Goal: Task Accomplishment & Management: Complete application form

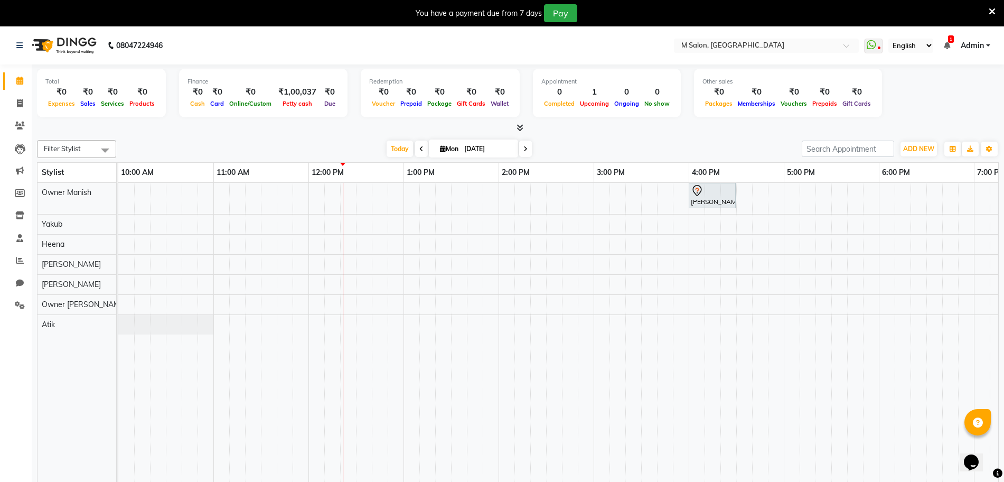
click at [989, 15] on icon at bounding box center [992, 12] width 7 height 10
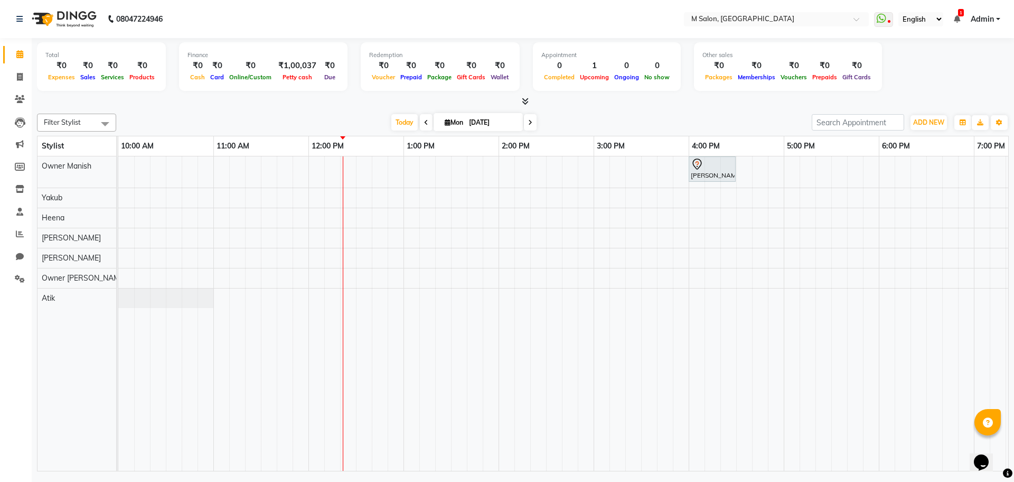
click at [955, 21] on icon at bounding box center [957, 18] width 6 height 7
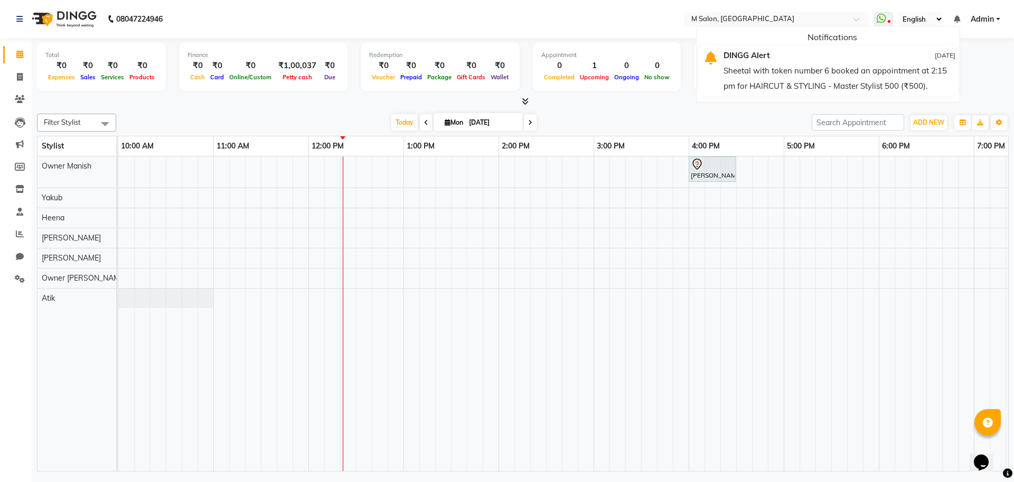
click at [889, 81] on div "Sheetal with token number 6 booked an appointment at 2:15 pm for HAIRCUT & STYL…" at bounding box center [840, 78] width 232 height 31
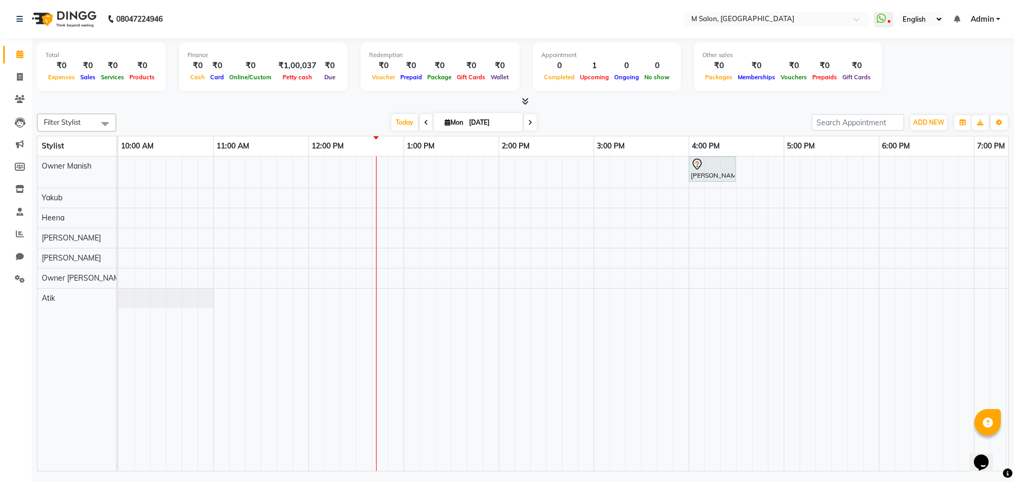
click at [911, 173] on div "[PERSON_NAME] more, TK01, 04:00 PM-04:30 PM, NANOSHINE LUXURY TREATMENT - Mediu…" at bounding box center [736, 313] width 1236 height 314
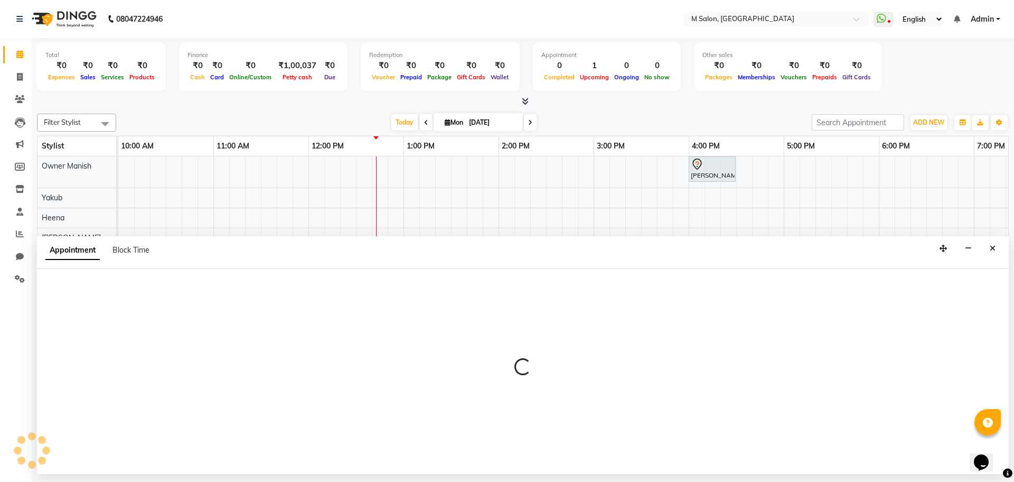
select select "86896"
select select "1095"
select select "tentative"
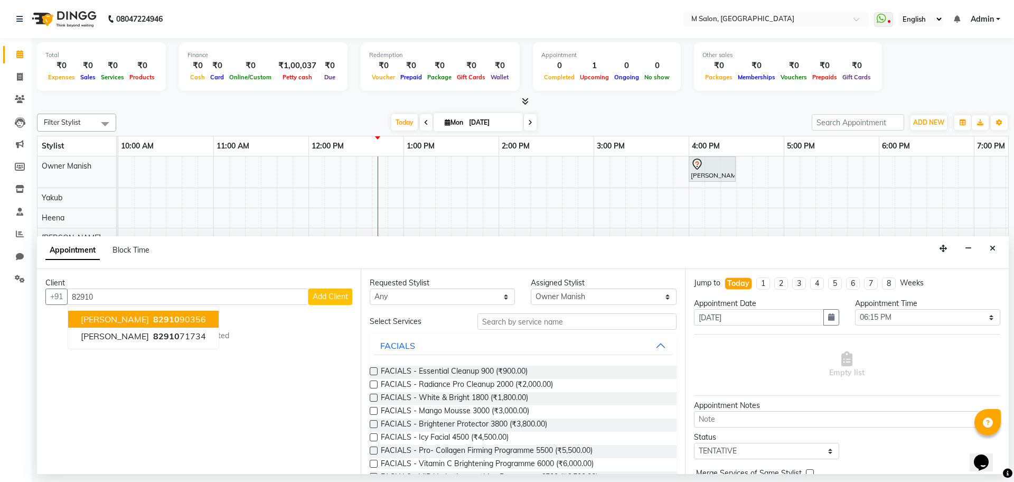
click at [158, 321] on span "82910" at bounding box center [166, 319] width 26 height 11
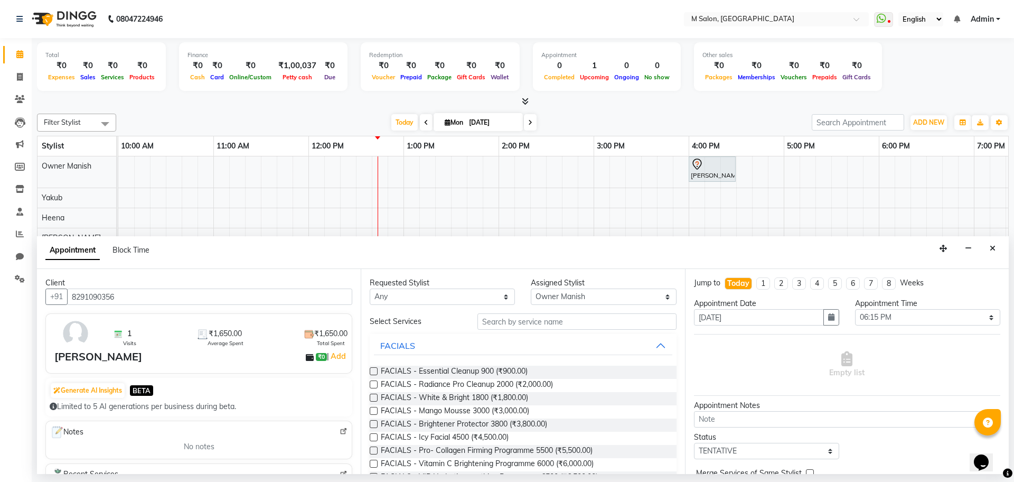
type input "8291090356"
click at [533, 318] on input "text" at bounding box center [577, 321] width 199 height 16
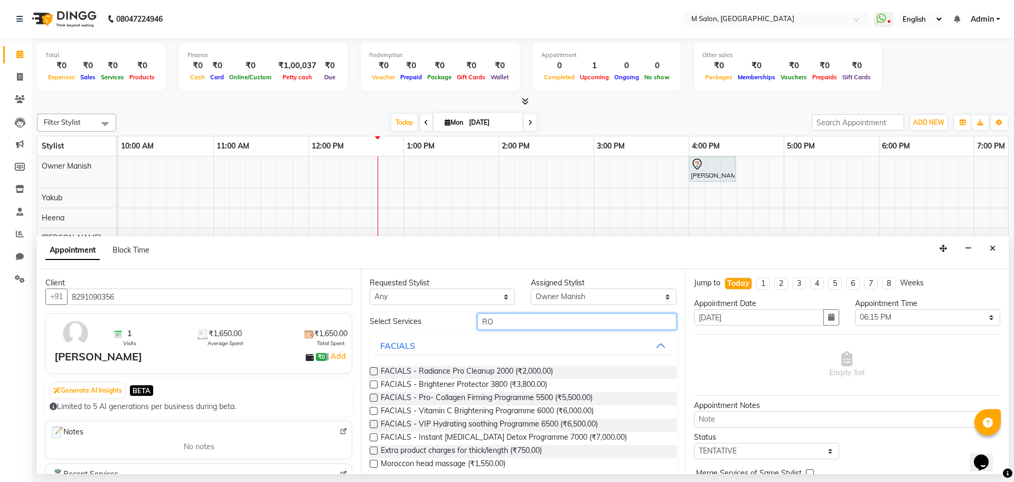
type input "R"
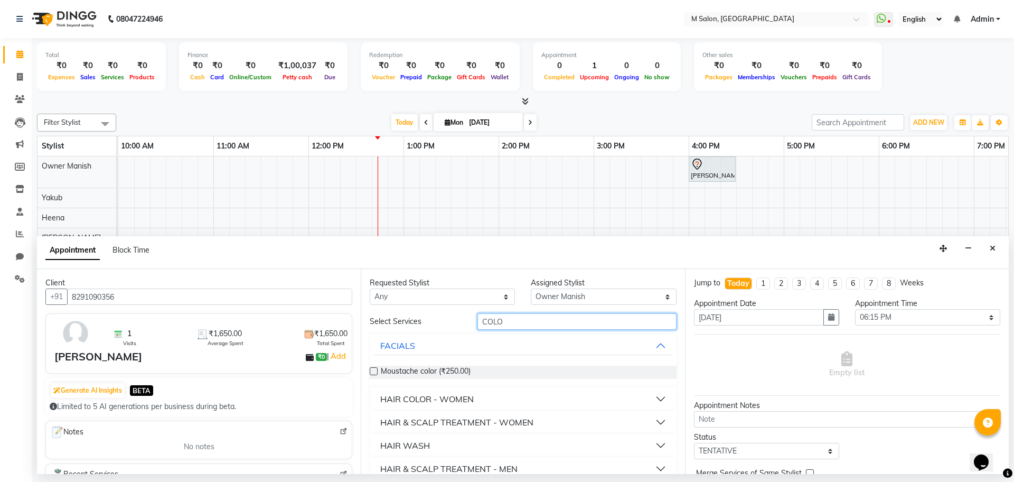
type input "COLO"
click at [515, 394] on button "HAIR COLOR - WOMEN" at bounding box center [523, 398] width 298 height 19
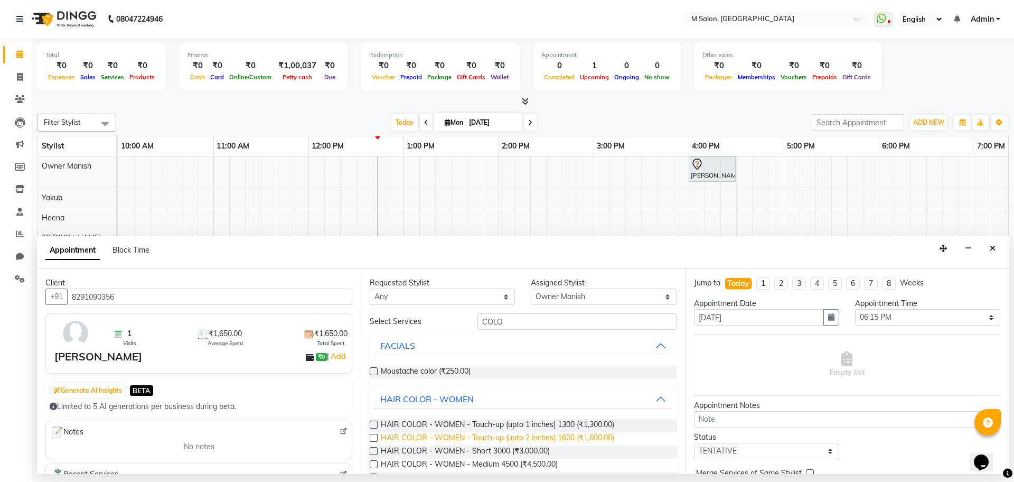
click at [436, 433] on span "HAIR COLOR - WOMEN - Touch-up (upto 2 inches) 1600 (₹1,600.00)" at bounding box center [498, 438] width 234 height 13
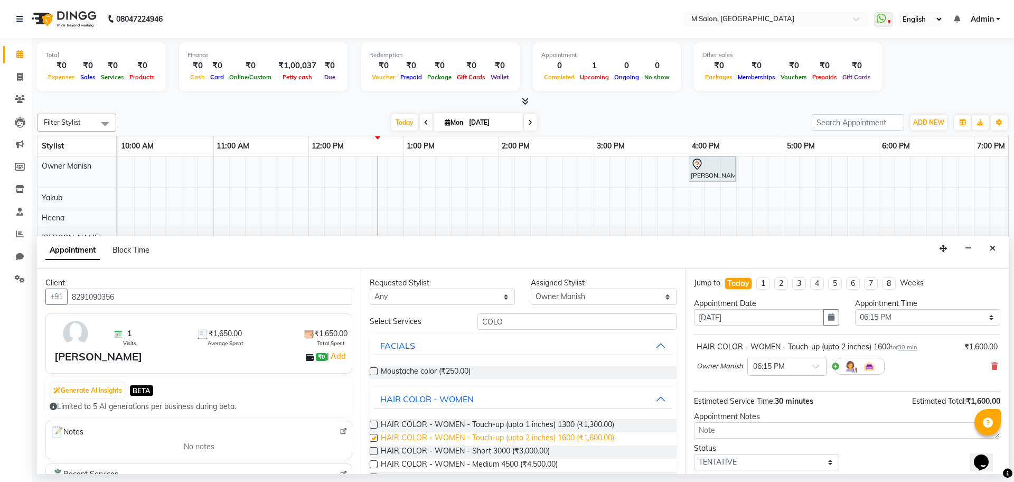
checkbox input "false"
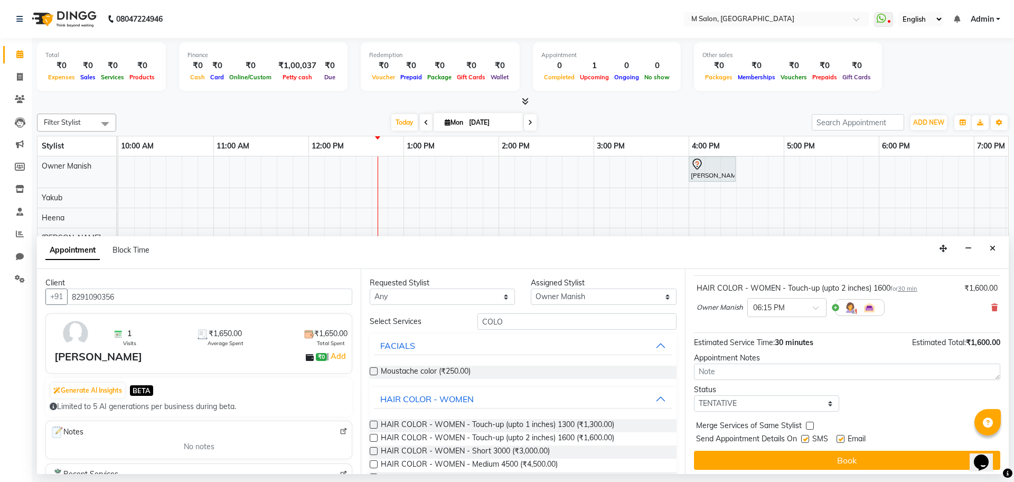
scroll to position [63, 0]
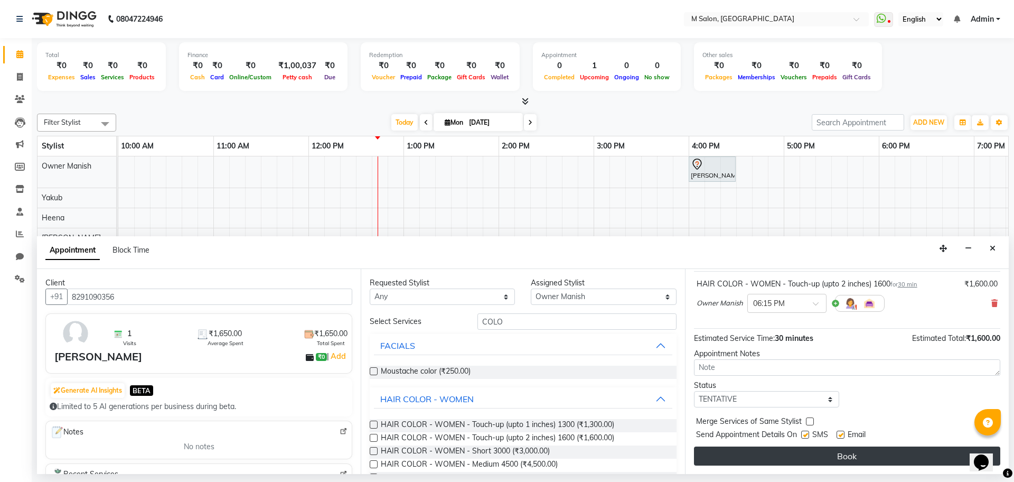
click at [845, 455] on button "Book" at bounding box center [847, 455] width 306 height 19
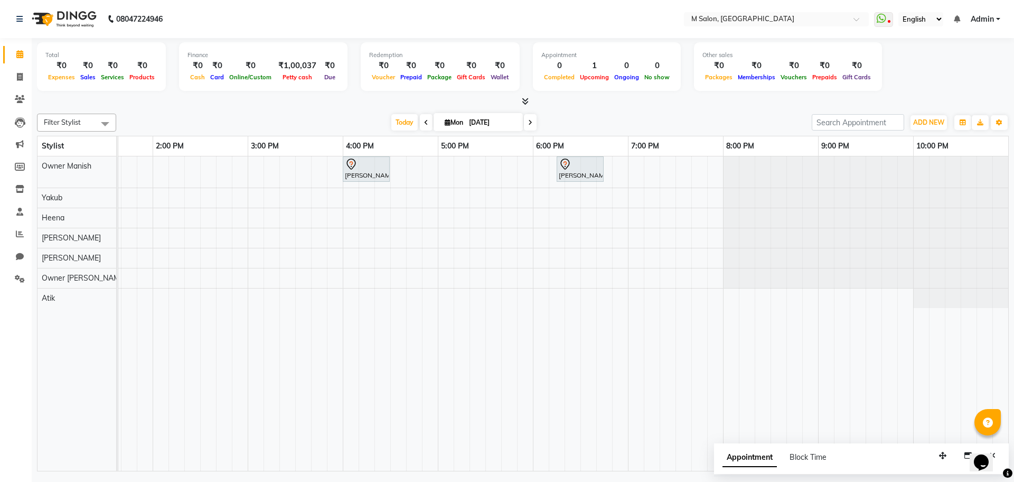
scroll to position [0, 0]
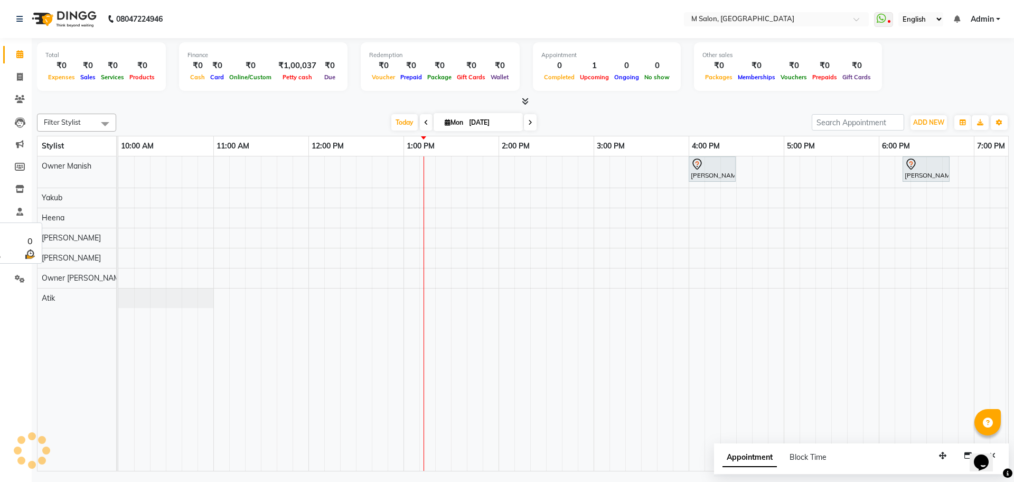
click at [116, 203] on td "Owner [PERSON_NAME] [PERSON_NAME] [PERSON_NAME] [PERSON_NAME] Owner [PERSON_NAM…" at bounding box center [77, 313] width 79 height 315
click at [748, 196] on div "[PERSON_NAME] more, TK01, 04:00 PM-04:30 PM, NANOSHINE LUXURY TREATMENT - Mediu…" at bounding box center [736, 313] width 1236 height 314
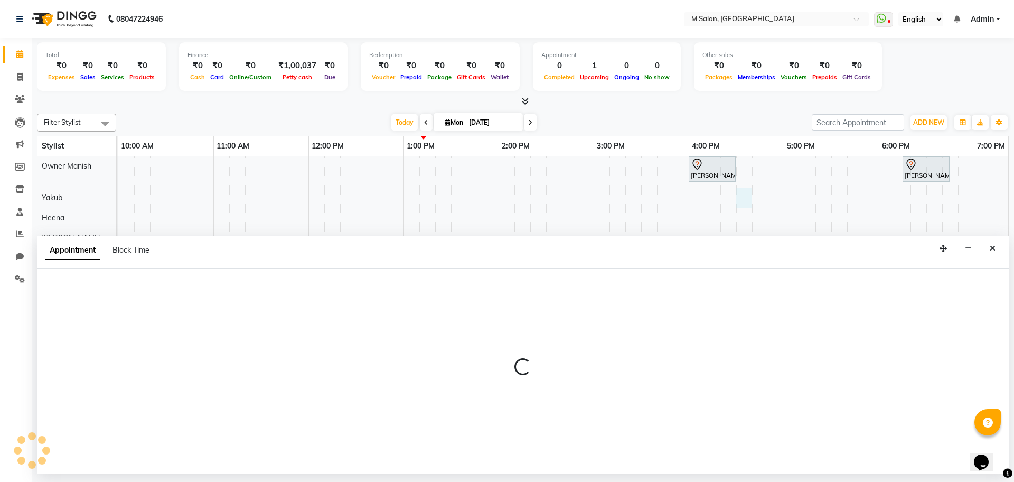
select select "87580"
select select "tentative"
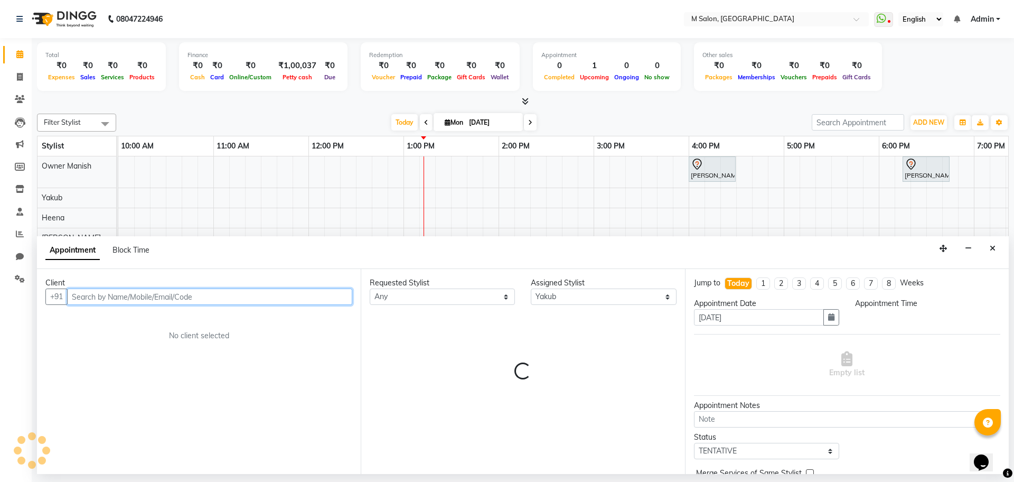
select select "990"
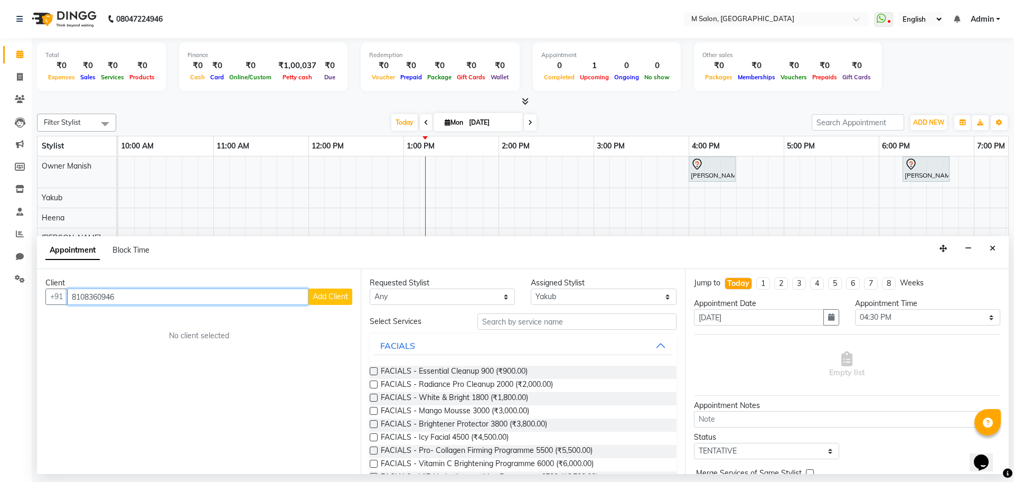
type input "8108360946"
click at [328, 293] on span "Add Client" at bounding box center [330, 297] width 35 height 10
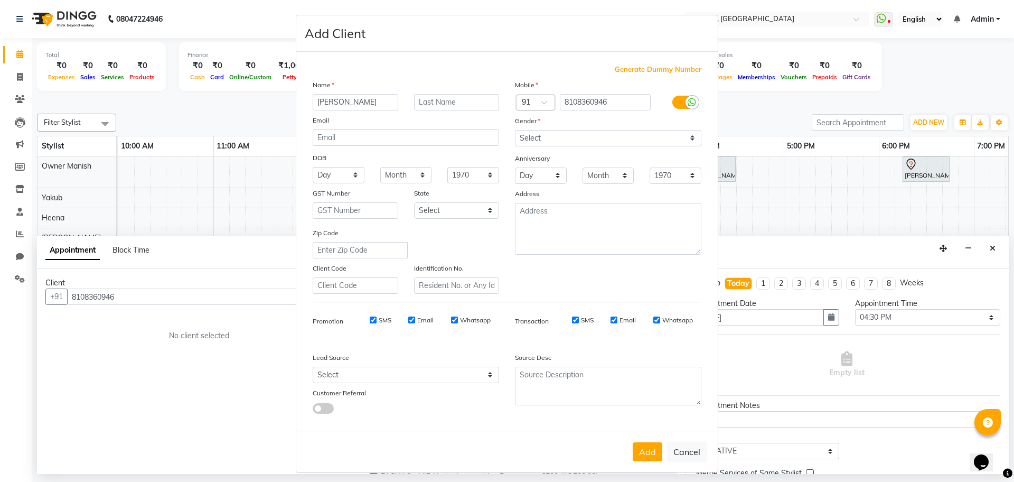
type input "[PERSON_NAME]"
click at [583, 138] on select "Select [DEMOGRAPHIC_DATA] [DEMOGRAPHIC_DATA] Other Prefer Not To Say" at bounding box center [608, 138] width 187 height 16
select select "[DEMOGRAPHIC_DATA]"
click at [515, 130] on select "Select [DEMOGRAPHIC_DATA] [DEMOGRAPHIC_DATA] Other Prefer Not To Say" at bounding box center [608, 138] width 187 height 16
click at [637, 453] on button "Add" at bounding box center [648, 451] width 30 height 19
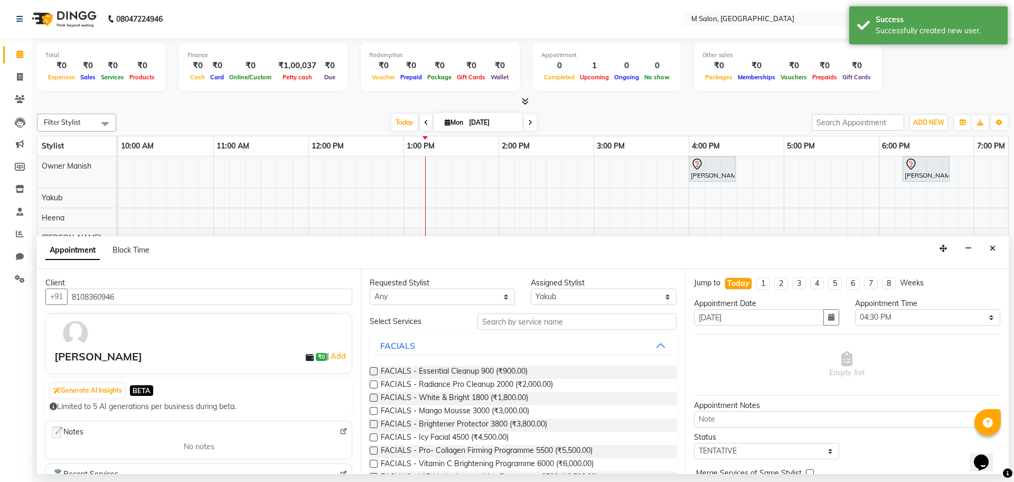
scroll to position [53, 0]
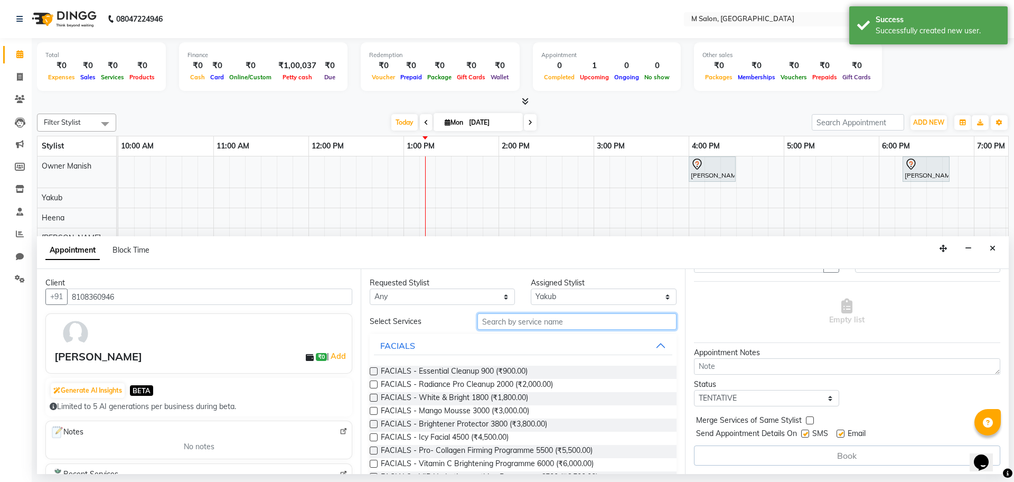
click at [597, 321] on input "text" at bounding box center [577, 321] width 199 height 16
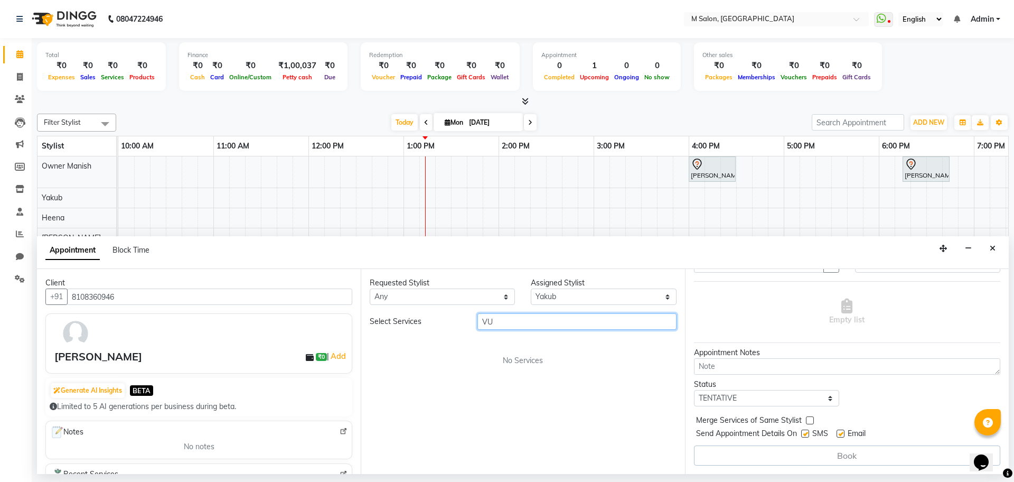
type input "V"
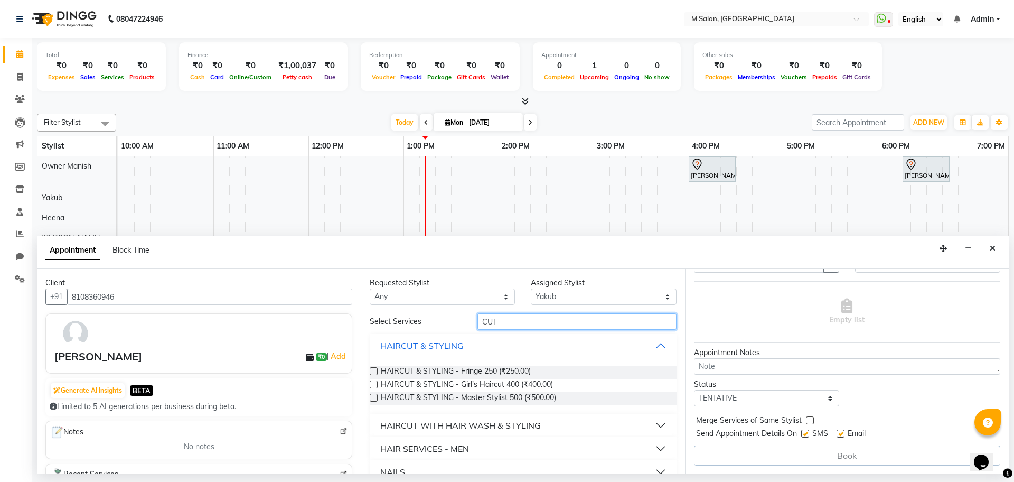
type input "CUT"
click at [421, 450] on div "HAIR SERVICES - MEN" at bounding box center [424, 448] width 89 height 13
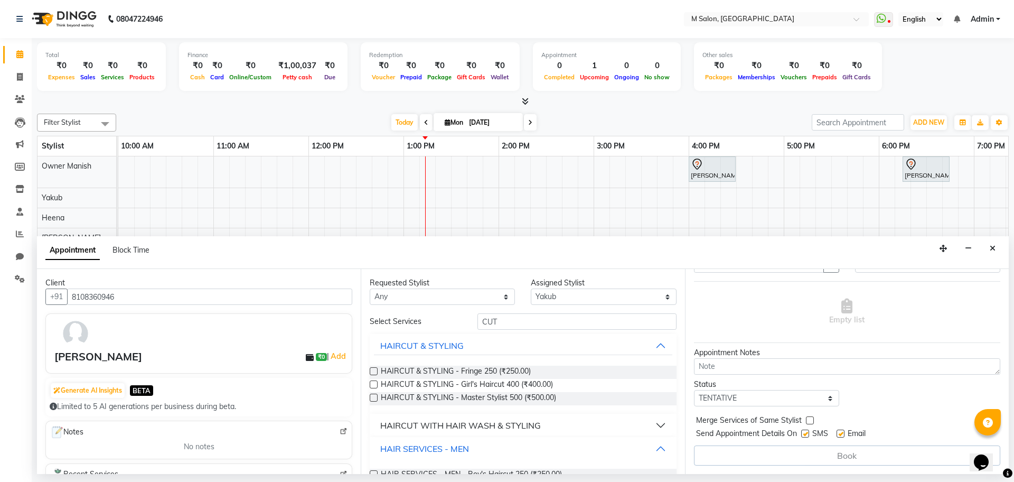
scroll to position [48, 0]
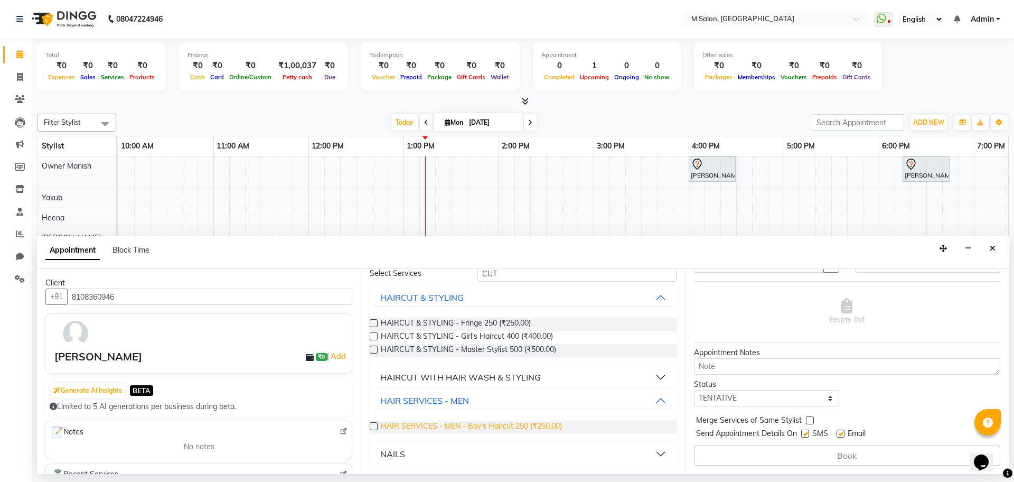
click at [419, 421] on span "HAIR SERVICES - MEN - Boy's Haircut 250 (₹250.00)" at bounding box center [471, 427] width 181 height 13
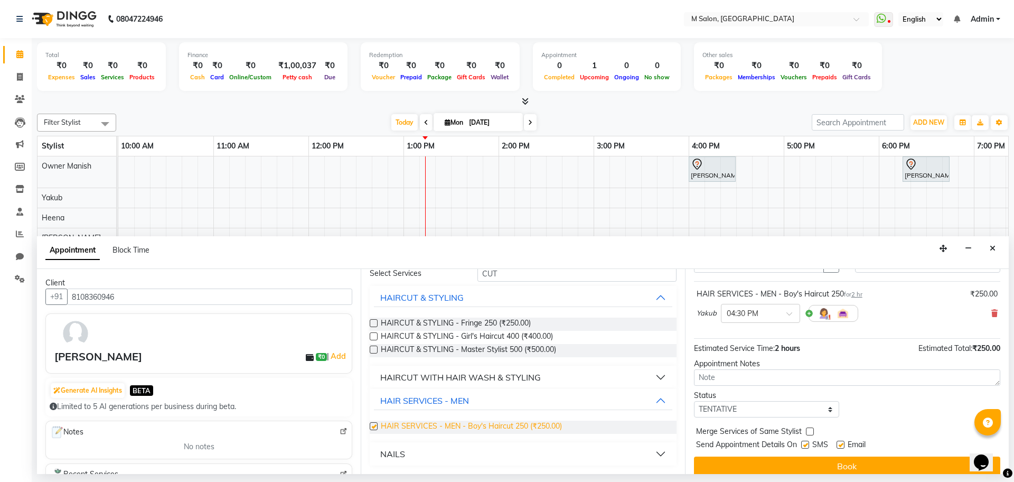
checkbox input "false"
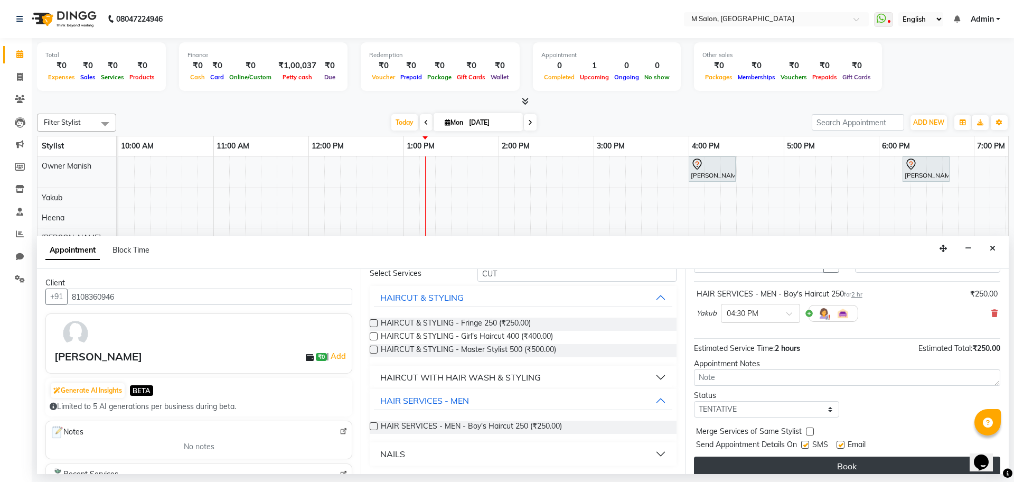
click at [738, 461] on button "Book" at bounding box center [847, 466] width 306 height 19
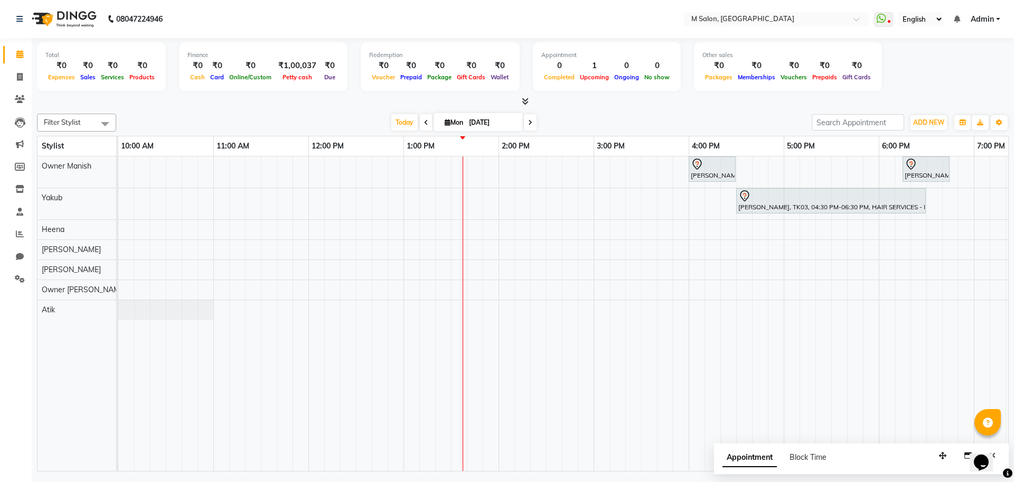
drag, startPoint x: 482, startPoint y: 472, endPoint x: 332, endPoint y: 479, distance: 150.2
click at [332, 479] on div "08047224946 Select Location × M Salon, Kalyan WhatsApp Status ✕ Status: Disconn…" at bounding box center [507, 241] width 1014 height 482
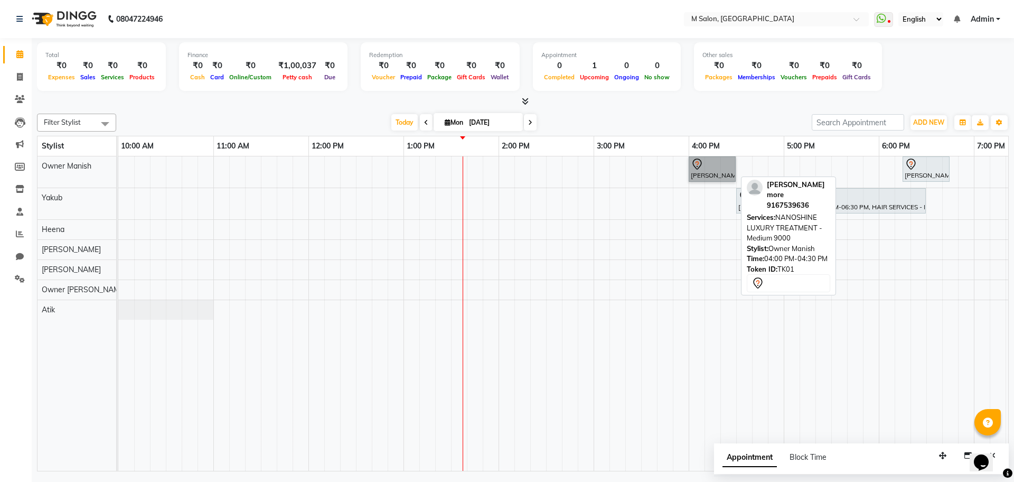
drag, startPoint x: 700, startPoint y: 179, endPoint x: 696, endPoint y: 173, distance: 7.3
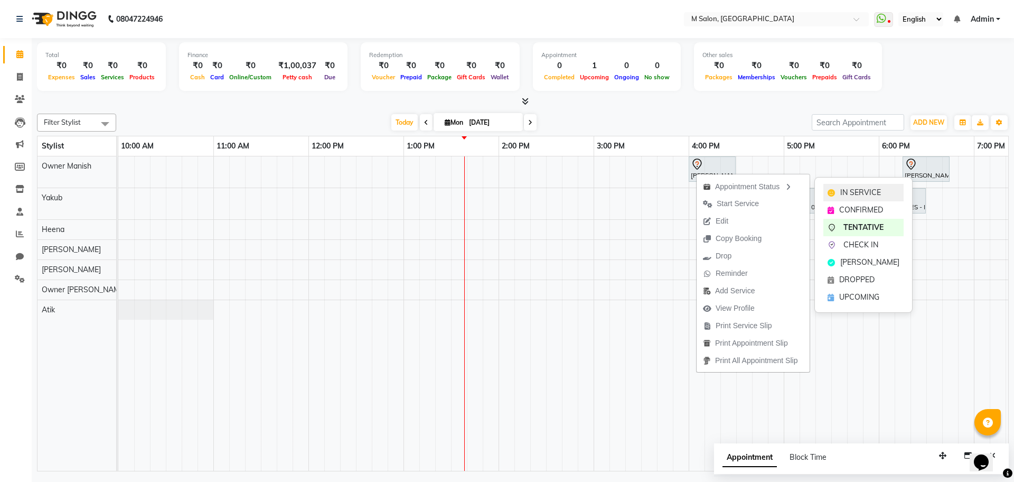
click at [863, 193] on span "IN SERVICE" at bounding box center [861, 192] width 41 height 11
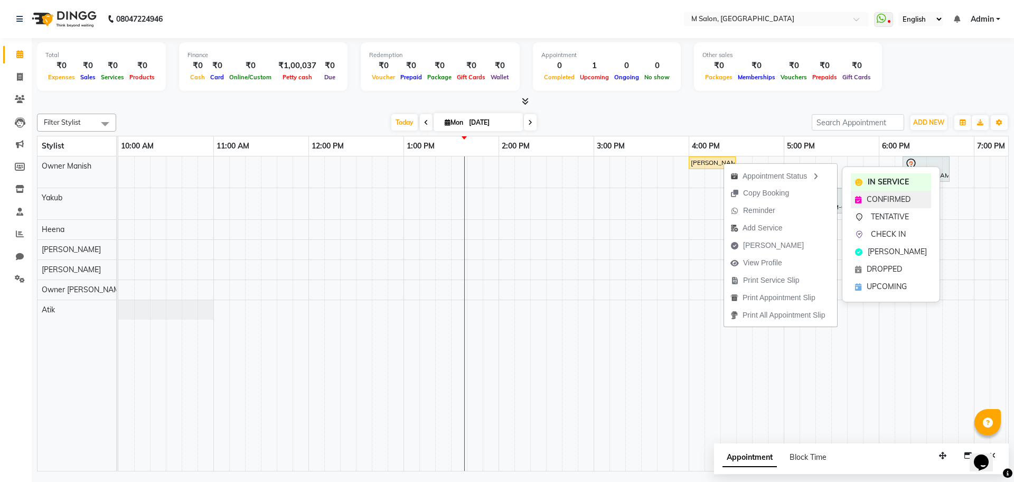
click at [881, 200] on span "CONFIRMED" at bounding box center [889, 199] width 44 height 11
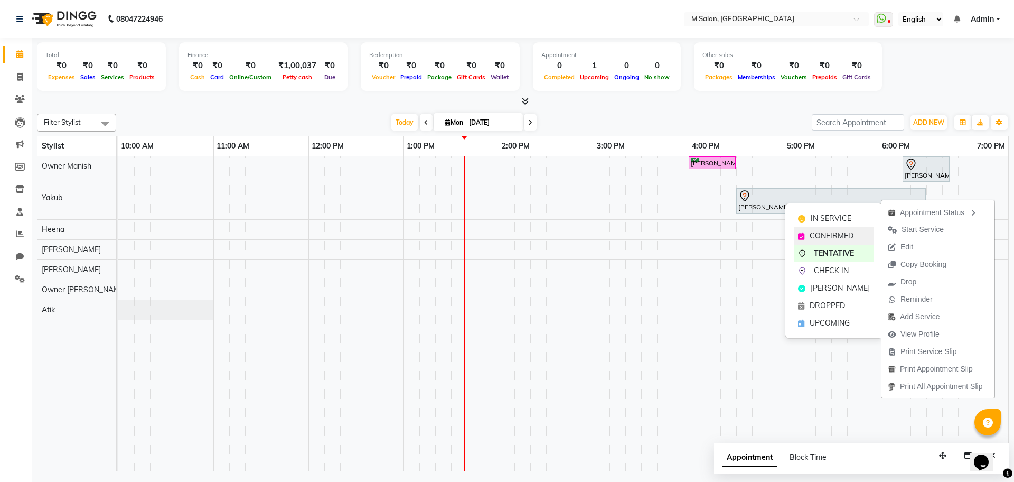
click at [843, 232] on span "CONFIRMED" at bounding box center [832, 235] width 44 height 11
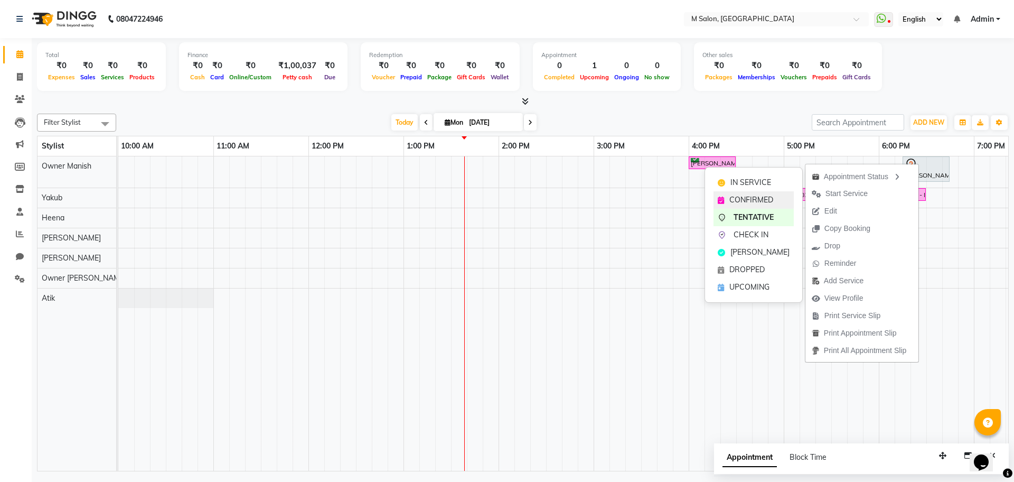
click at [762, 197] on span "CONFIRMED" at bounding box center [752, 199] width 44 height 11
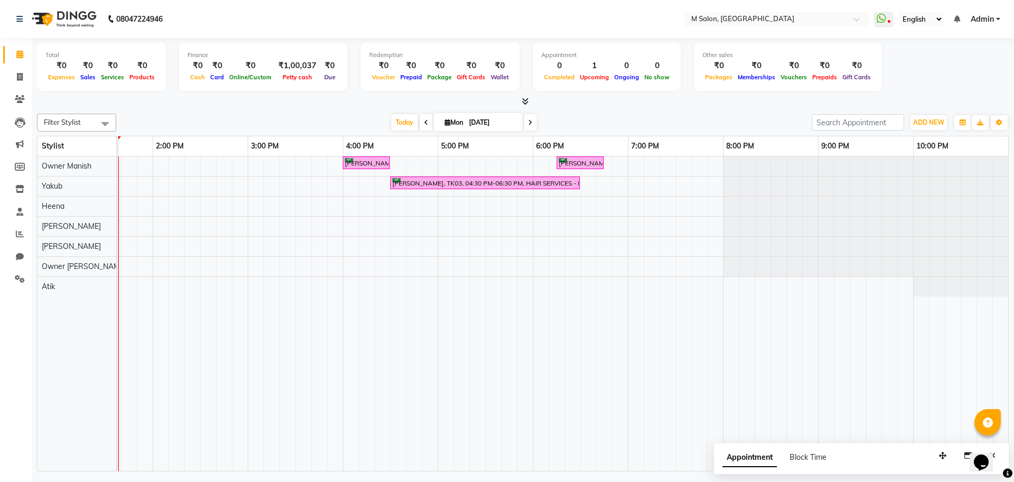
scroll to position [0, 0]
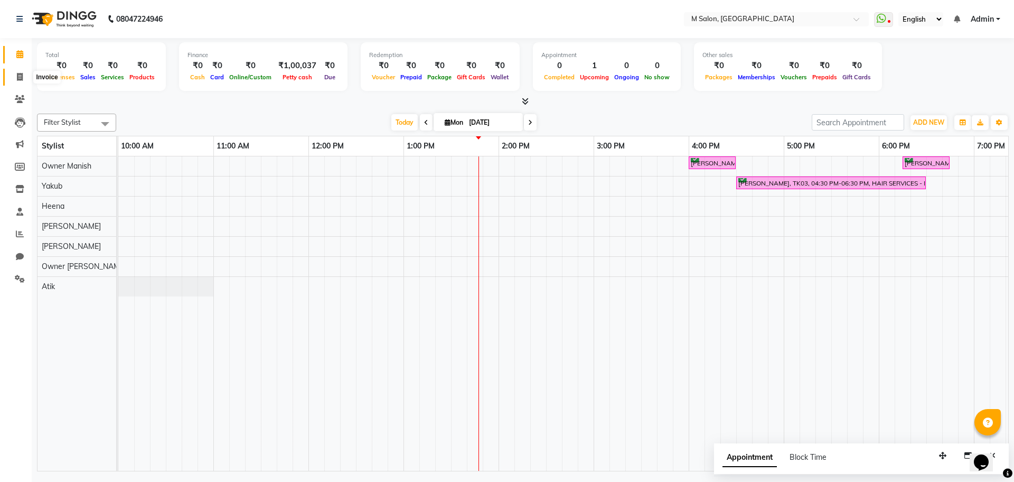
click at [12, 73] on span at bounding box center [20, 77] width 18 height 12
select select "service"
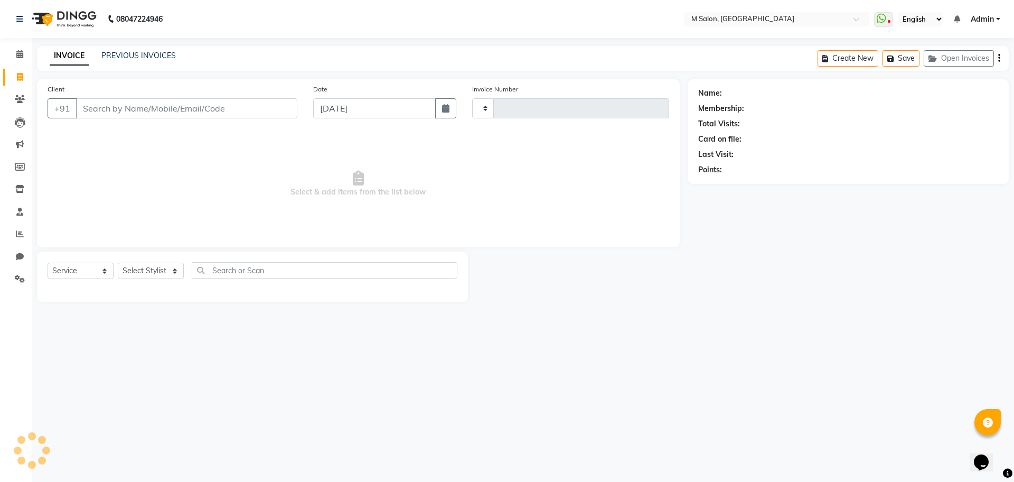
type input "0315"
select select "8655"
click at [260, 273] on input "text" at bounding box center [325, 270] width 266 height 16
click at [156, 273] on select "Select Stylist [PERSON_NAME] Owner [PERSON_NAME] Owner [PERSON_NAME] [PERSON_NA…" at bounding box center [151, 271] width 67 height 16
click at [118, 263] on select "Select Stylist [PERSON_NAME] Owner [PERSON_NAME] Owner [PERSON_NAME] [PERSON_NA…" at bounding box center [151, 271] width 67 height 16
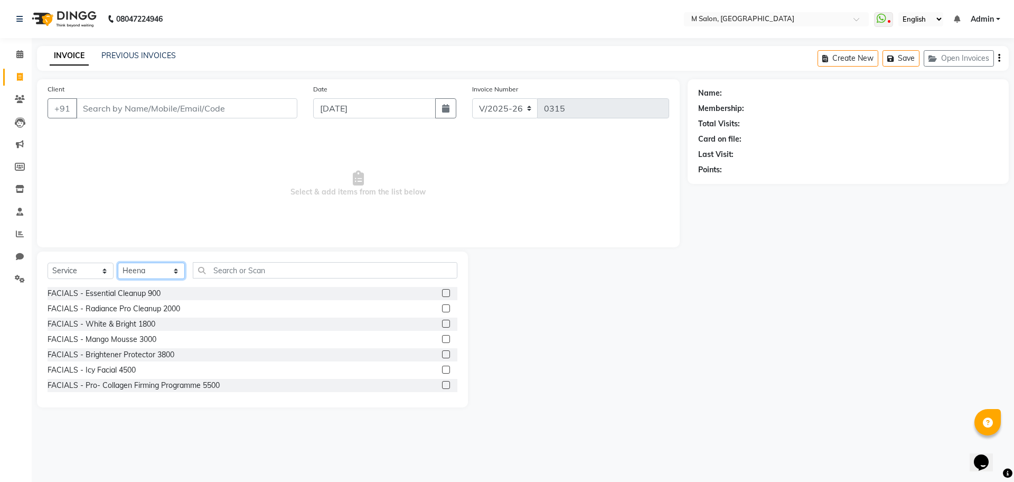
click at [148, 267] on select "Select Stylist [PERSON_NAME] Owner [PERSON_NAME] Owner [PERSON_NAME] [PERSON_NA…" at bounding box center [151, 271] width 67 height 16
select select "87580"
click at [118, 263] on select "Select Stylist [PERSON_NAME] Owner [PERSON_NAME] Owner [PERSON_NAME] [PERSON_NA…" at bounding box center [151, 271] width 67 height 16
click at [241, 277] on input "text" at bounding box center [325, 270] width 265 height 16
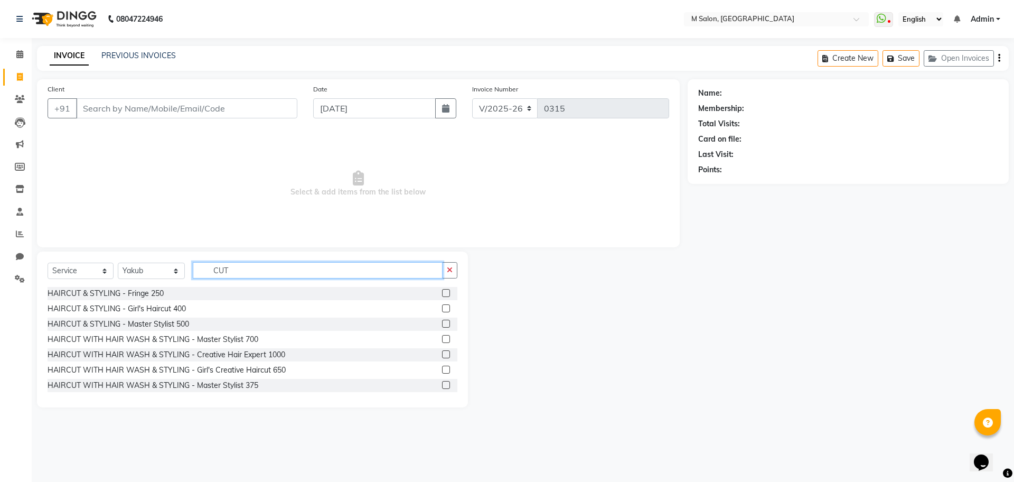
scroll to position [48, 0]
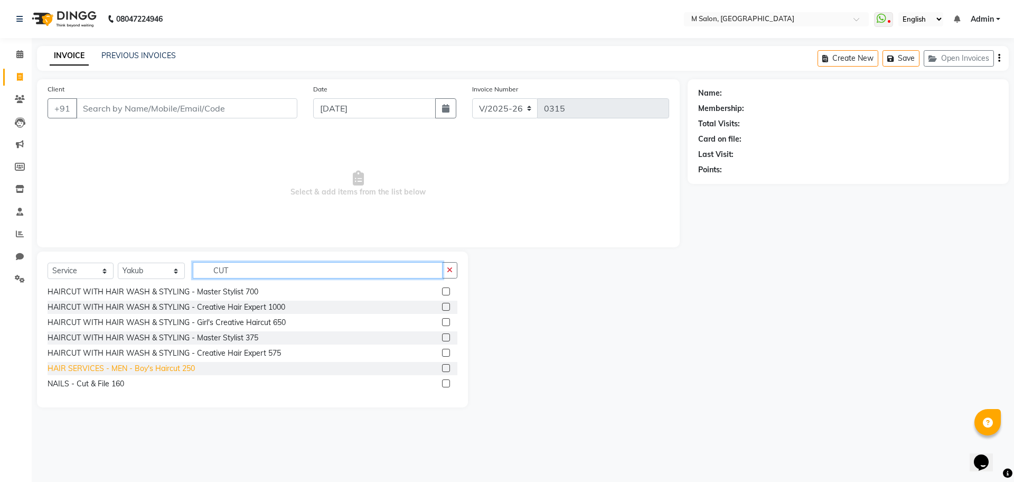
type input "CUT"
click at [168, 364] on div "HAIR SERVICES - MEN - Boy's Haircut 250" at bounding box center [121, 368] width 147 height 11
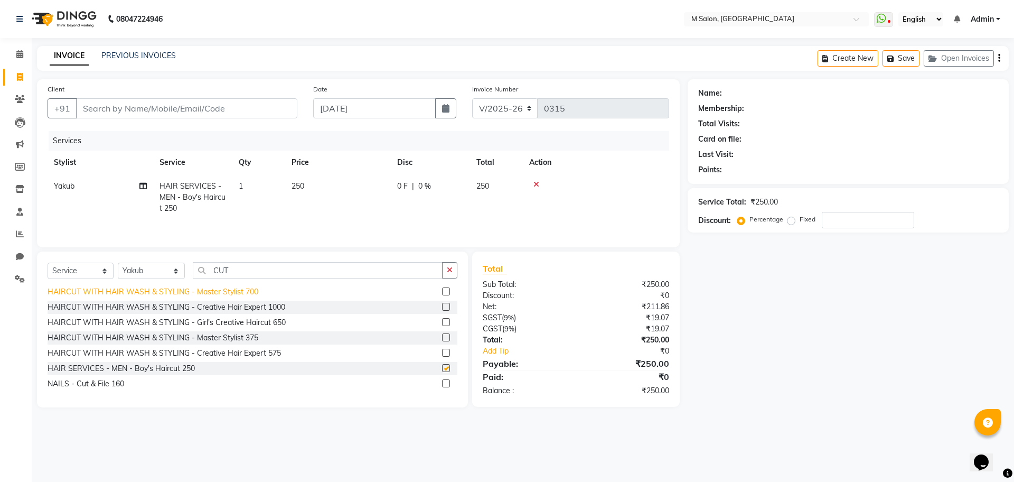
checkbox input "false"
click at [238, 271] on input "CUT" at bounding box center [318, 270] width 250 height 16
type input "C"
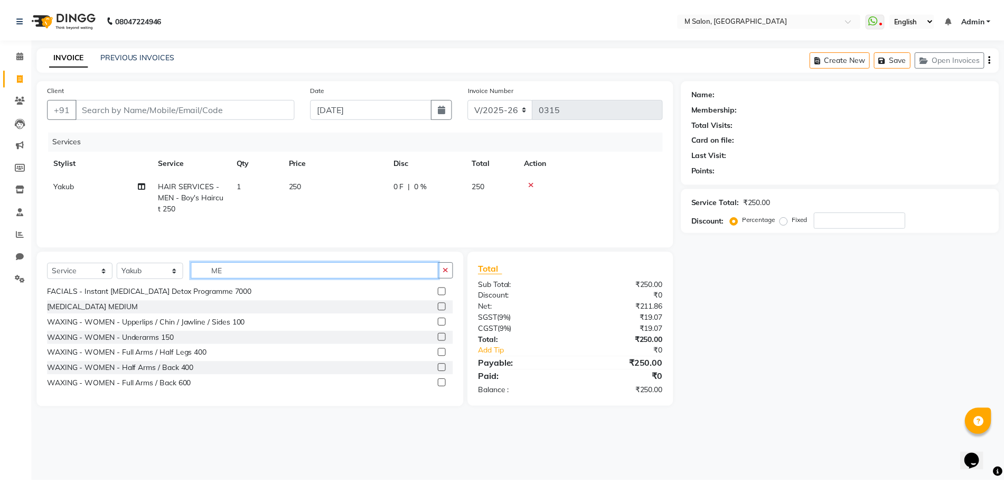
scroll to position [0, 0]
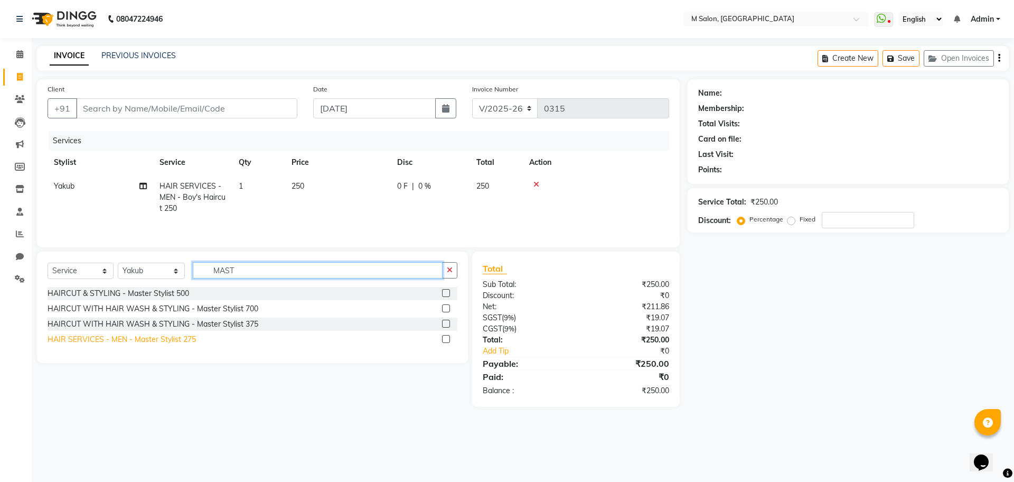
type input "MAST"
click at [185, 338] on div "HAIR SERVICES - MEN - Master Stylist 275" at bounding box center [122, 339] width 148 height 11
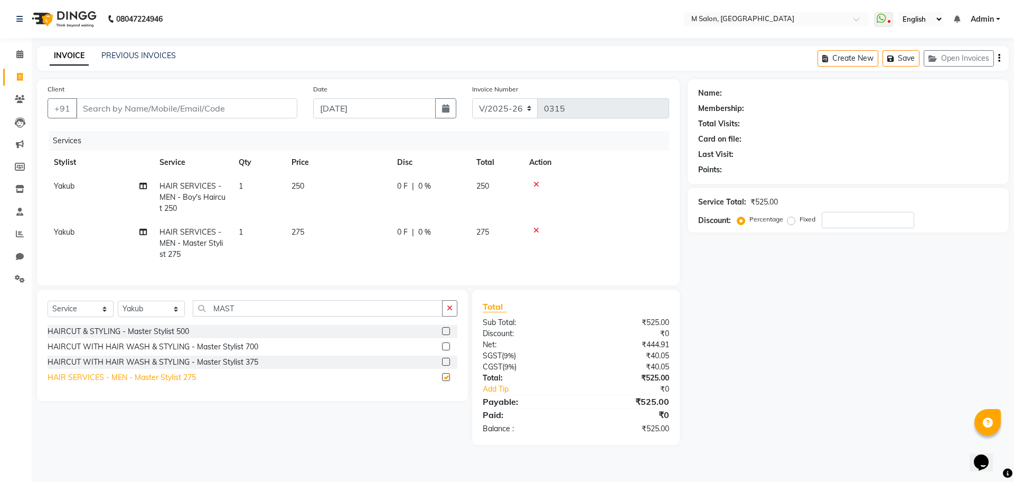
checkbox input "false"
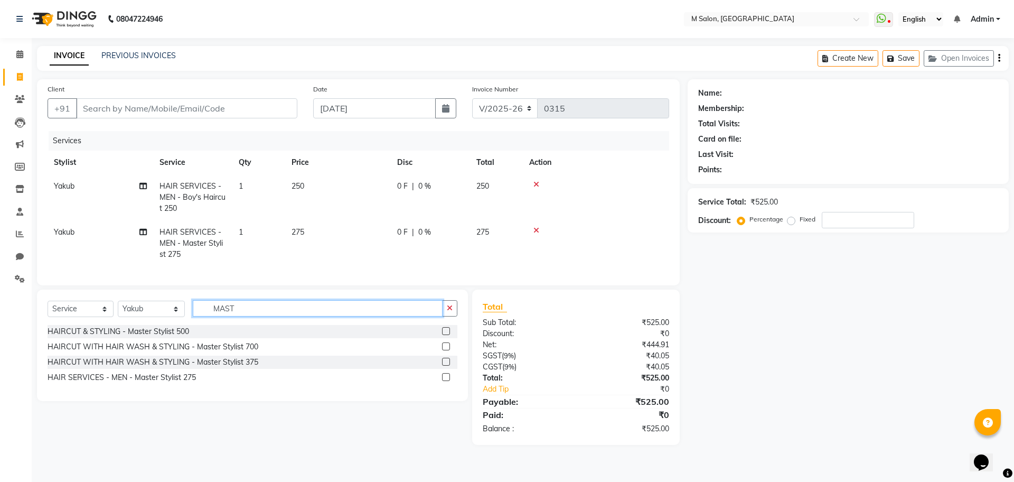
click at [250, 312] on input "MAST" at bounding box center [318, 308] width 250 height 16
type input "M"
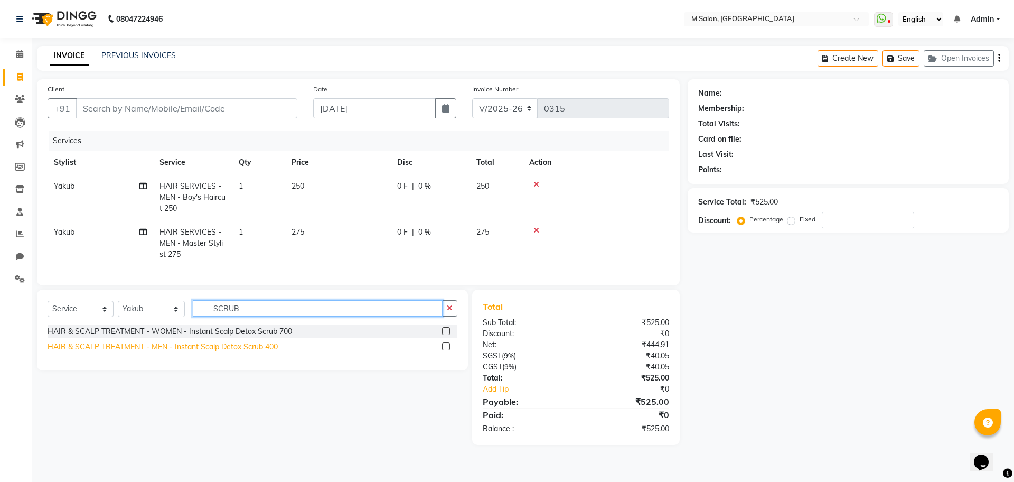
type input "SCRUB"
click at [237, 352] on div "HAIR & SCALP TREATMENT - MEN - Instant Scalp Detox Scrub 400" at bounding box center [163, 346] width 230 height 11
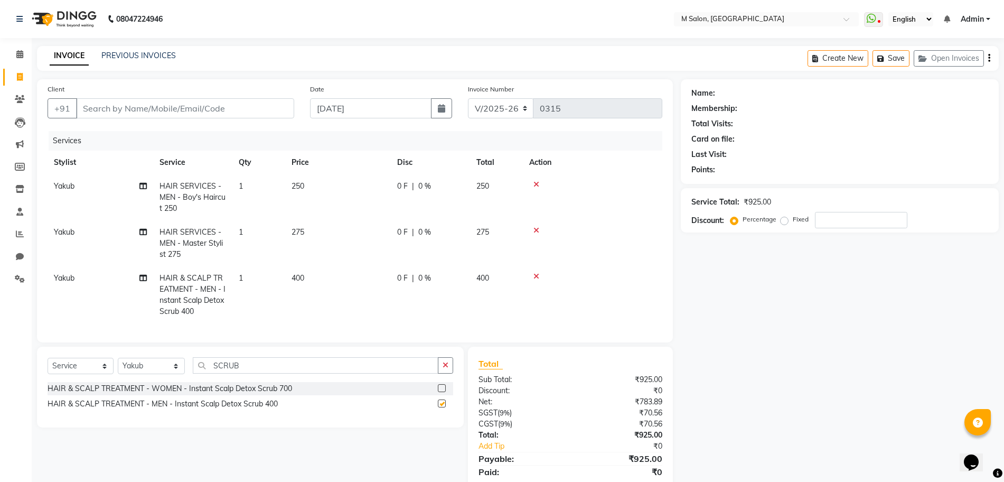
checkbox input "false"
click at [248, 374] on input "SCRUB" at bounding box center [316, 365] width 246 height 16
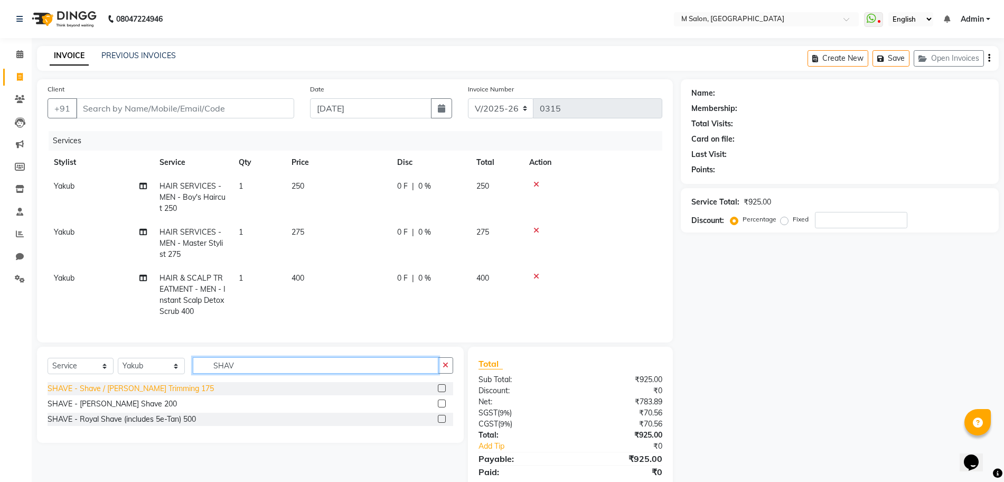
type input "SHAV"
click at [112, 393] on div "SHAVE - Shave / [PERSON_NAME] Trimming 175" at bounding box center [131, 388] width 166 height 11
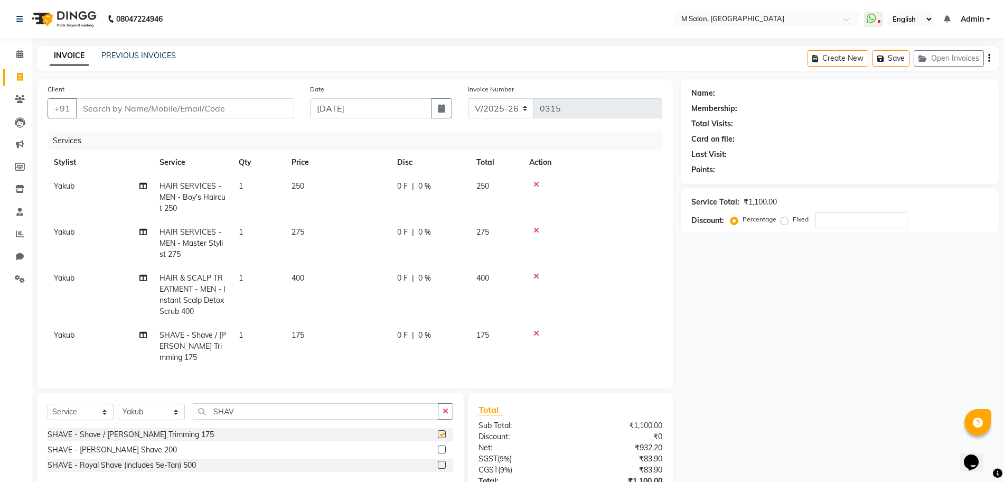
checkbox input "false"
click at [252, 409] on input "SHAV" at bounding box center [316, 411] width 246 height 16
type input "S"
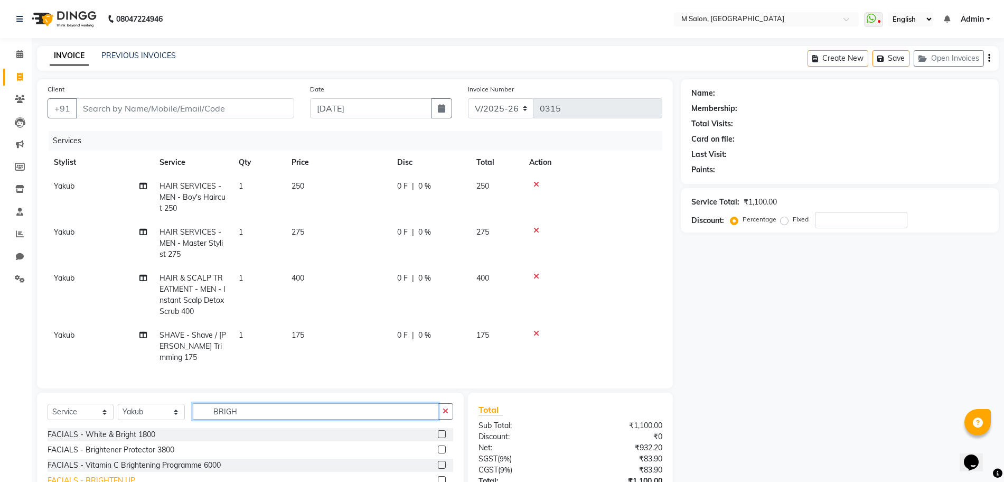
type input "BRIGH"
click at [103, 480] on div "FACIALS - BRIGHTEN UP" at bounding box center [92, 480] width 88 height 11
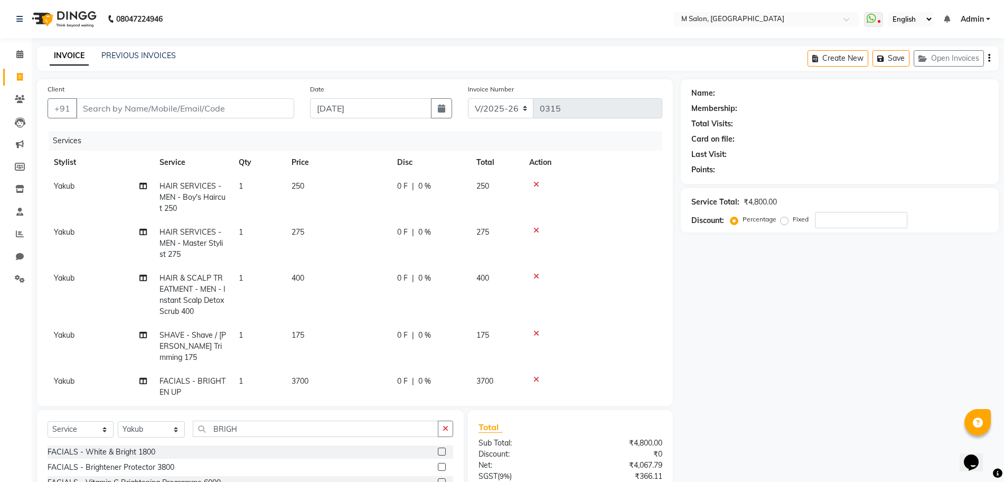
checkbox input "false"
click at [245, 424] on input "BRIGH" at bounding box center [316, 429] width 246 height 16
type input "B"
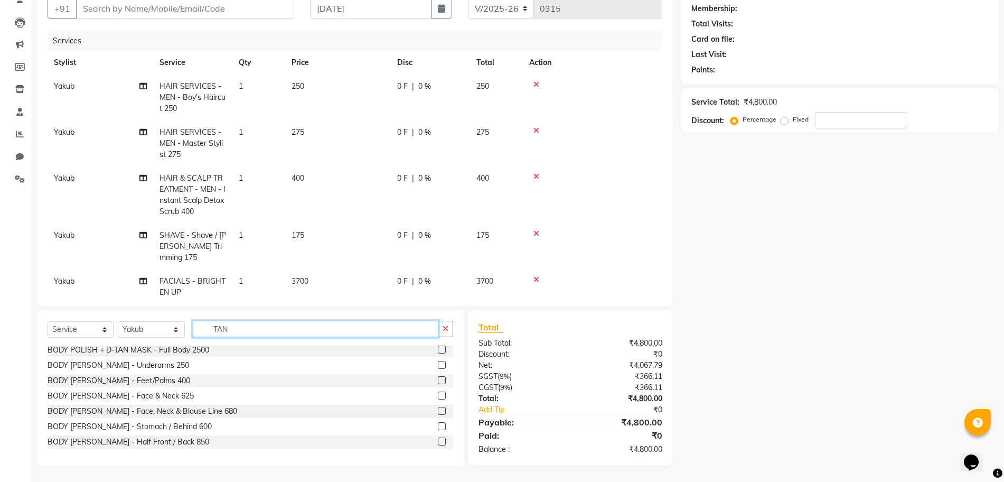
scroll to position [97, 0]
type input "TAN"
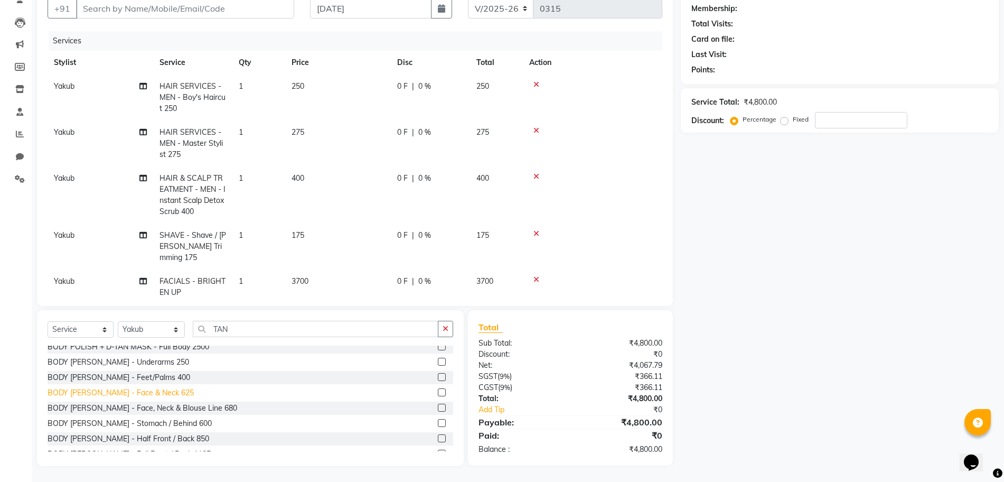
click at [146, 389] on div "BODY [PERSON_NAME] - Face & Neck 625" at bounding box center [121, 392] width 146 height 11
checkbox input "false"
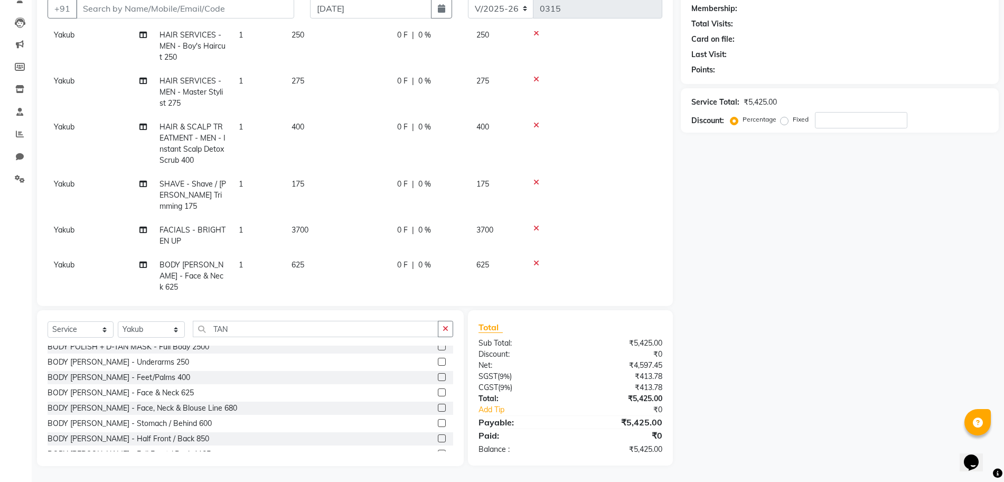
scroll to position [0, 0]
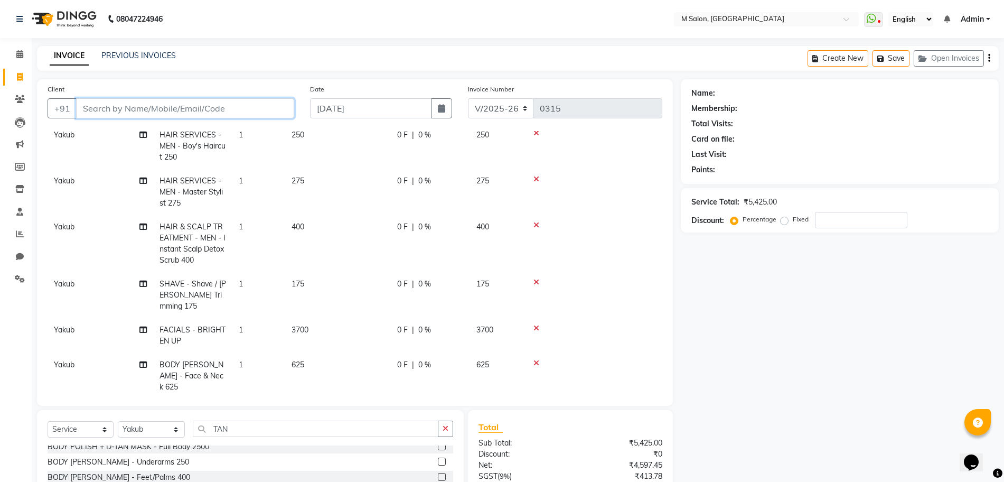
click at [213, 113] on input "Client" at bounding box center [185, 108] width 218 height 20
click at [152, 111] on input "Client" at bounding box center [185, 108] width 218 height 20
type input "9"
type input "0"
type input "9820962042"
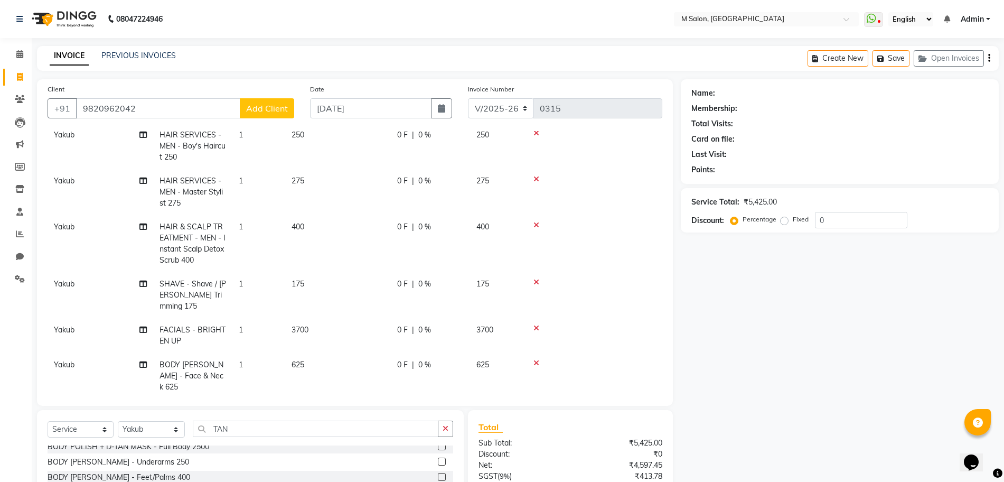
click at [284, 105] on span "Add Client" at bounding box center [267, 108] width 42 height 11
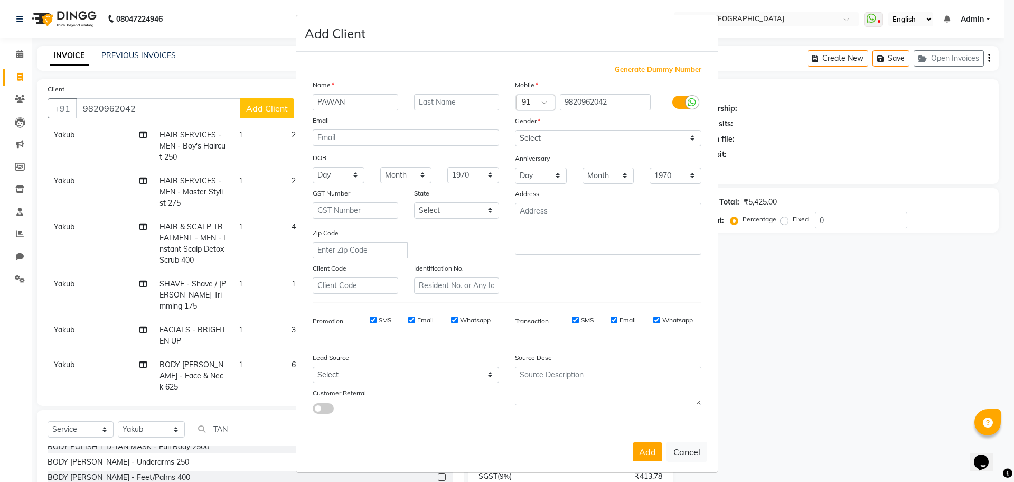
type input "PAWAN"
click at [423, 99] on input "text" at bounding box center [457, 102] width 86 height 16
type input "."
click at [540, 136] on select "Select [DEMOGRAPHIC_DATA] [DEMOGRAPHIC_DATA] Other Prefer Not To Say" at bounding box center [608, 138] width 187 height 16
select select "[DEMOGRAPHIC_DATA]"
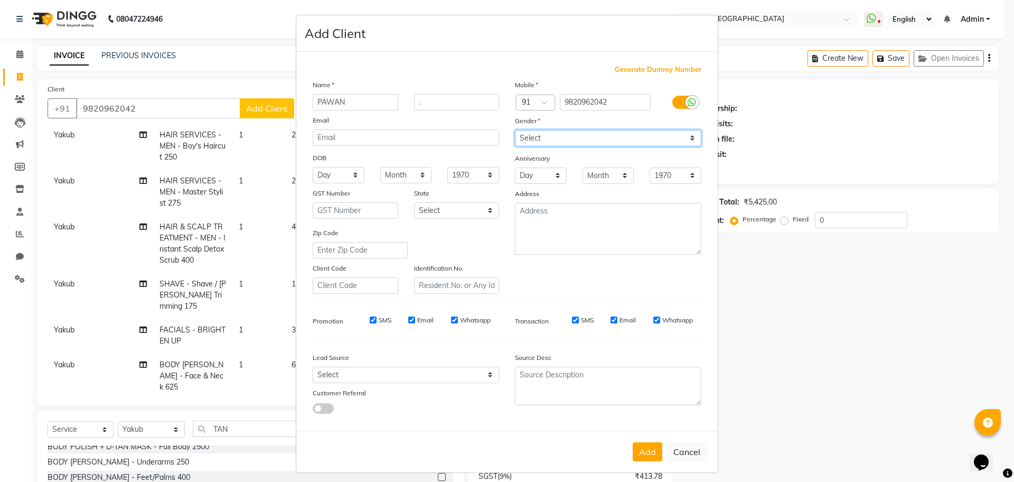
click at [515, 130] on select "Select [DEMOGRAPHIC_DATA] [DEMOGRAPHIC_DATA] Other Prefer Not To Say" at bounding box center [608, 138] width 187 height 16
click at [648, 453] on button "Add" at bounding box center [648, 451] width 30 height 19
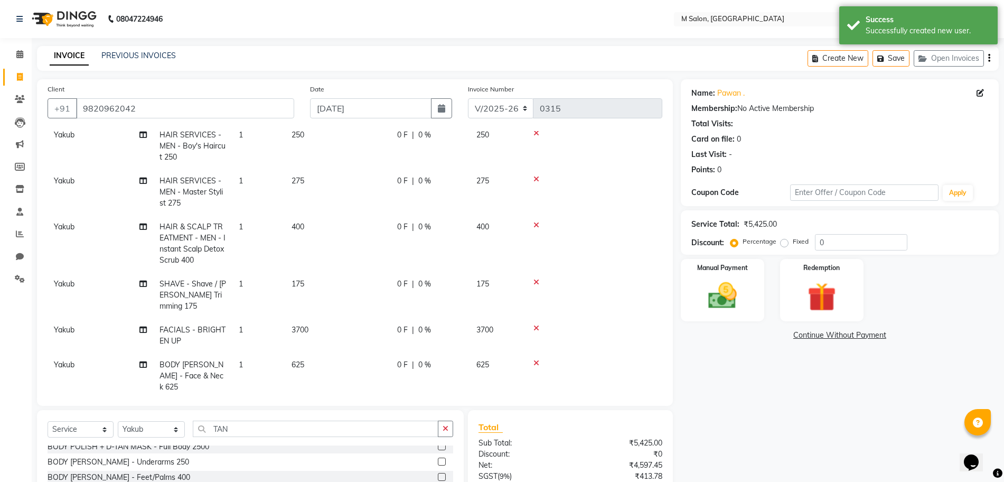
click at [423, 324] on span "0 %" at bounding box center [424, 329] width 13 height 11
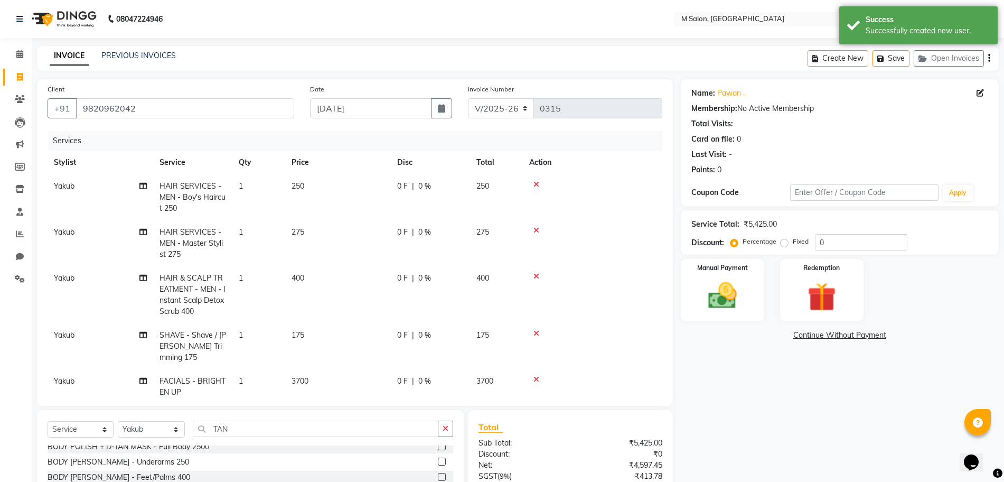
select select "87580"
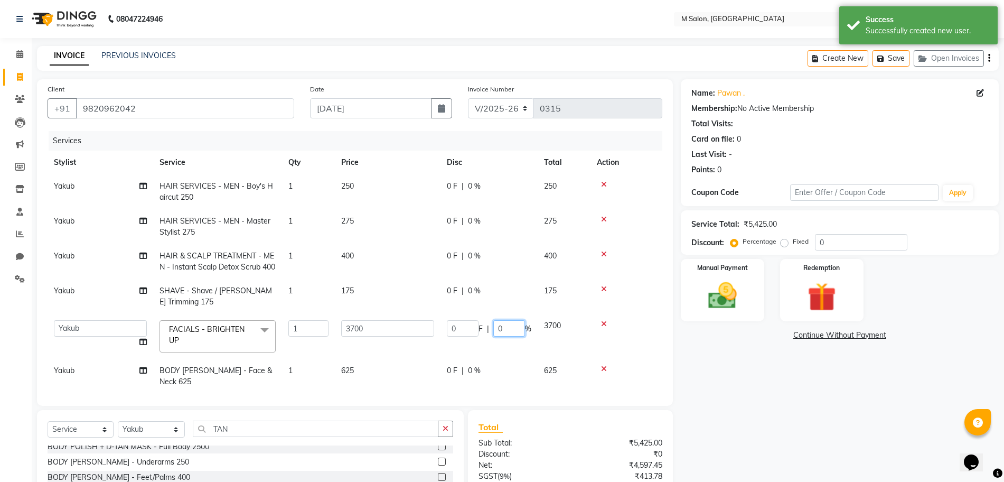
click at [510, 325] on input "0" at bounding box center [510, 328] width 32 height 16
type input "20"
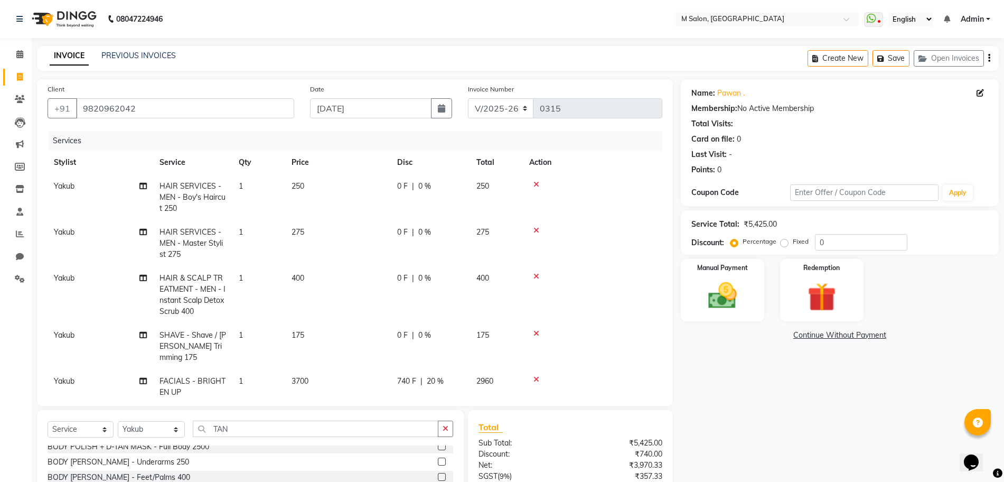
click at [472, 367] on tbody "Yakub HAIR SERVICES - MEN - Boy's Haircut 250 1 250 0 F | 0 % 250 Yakub HAIR SE…" at bounding box center [355, 312] width 615 height 276
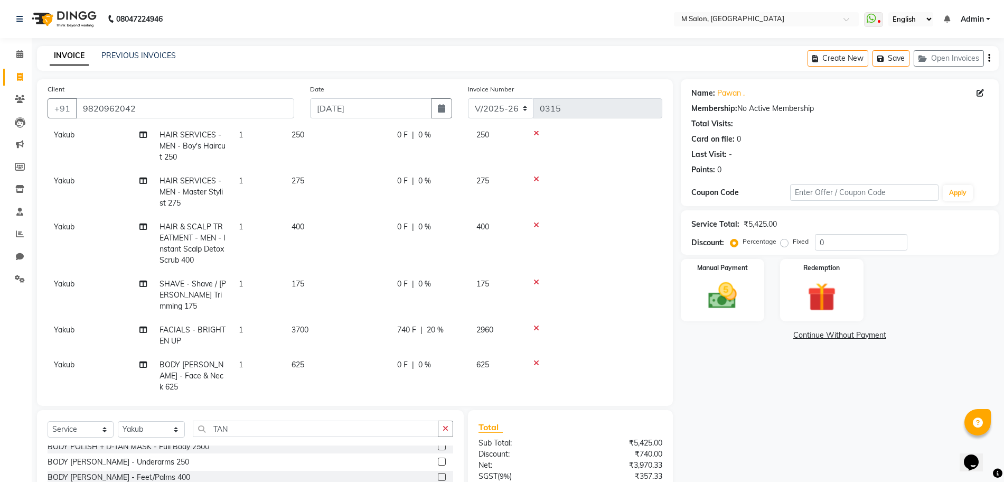
click at [421, 359] on span "0 %" at bounding box center [424, 364] width 13 height 11
select select "87580"
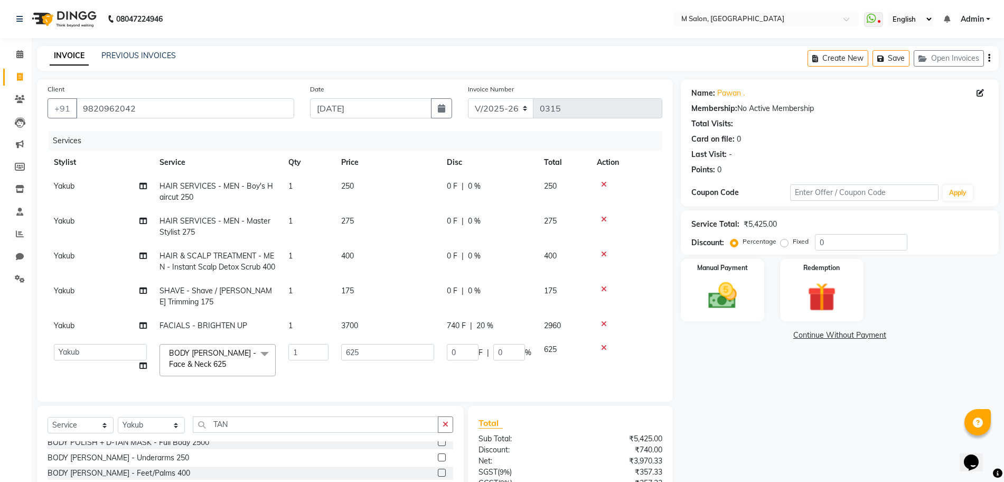
scroll to position [0, 0]
click at [507, 357] on input "0" at bounding box center [510, 352] width 32 height 16
type input "20"
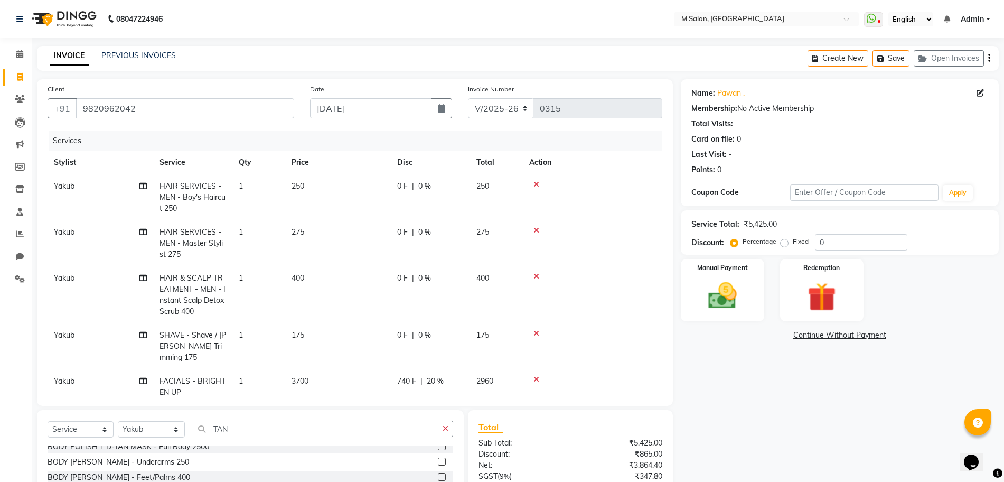
click at [459, 273] on td "0 F | 0 %" at bounding box center [430, 294] width 79 height 57
select select "87580"
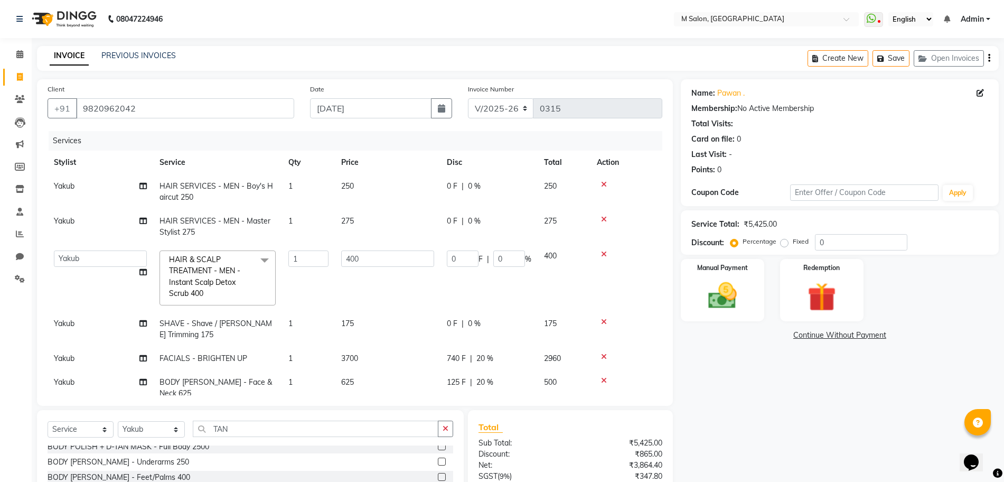
click at [464, 182] on div "0 F | 0 %" at bounding box center [489, 186] width 85 height 11
select select "87580"
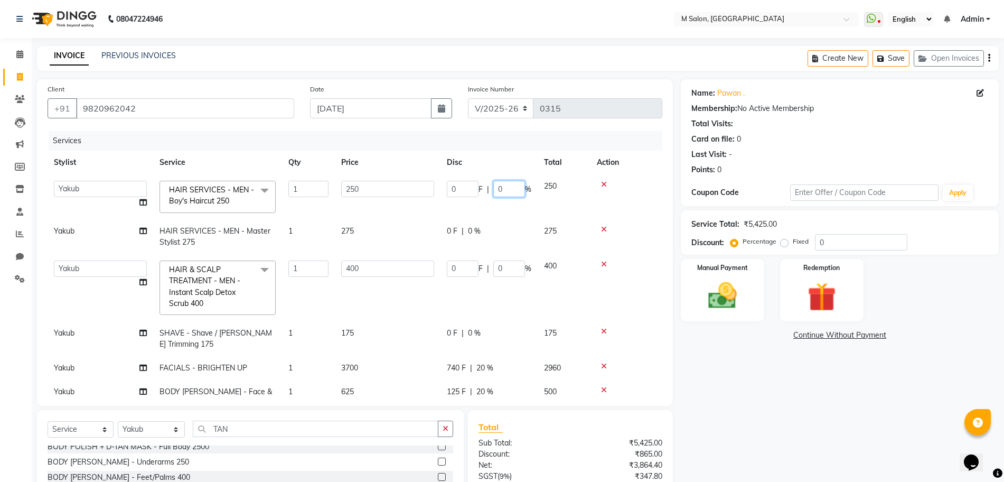
click at [513, 189] on input "0" at bounding box center [510, 189] width 32 height 16
type input "20"
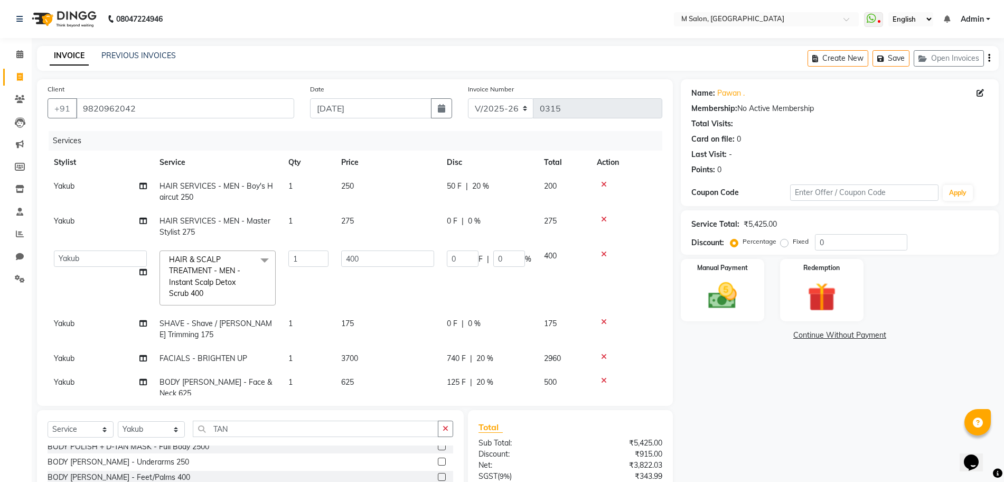
click at [468, 228] on td "0 F | 0 %" at bounding box center [489, 226] width 97 height 35
select select "87580"
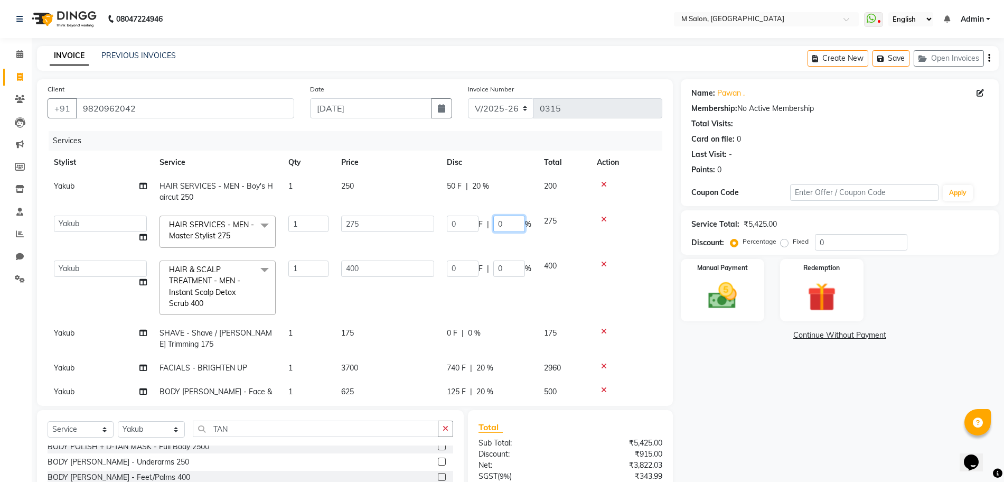
click at [509, 222] on input "0" at bounding box center [510, 224] width 32 height 16
type input "20"
click at [509, 269] on td "0 F | 0 %" at bounding box center [489, 288] width 97 height 68
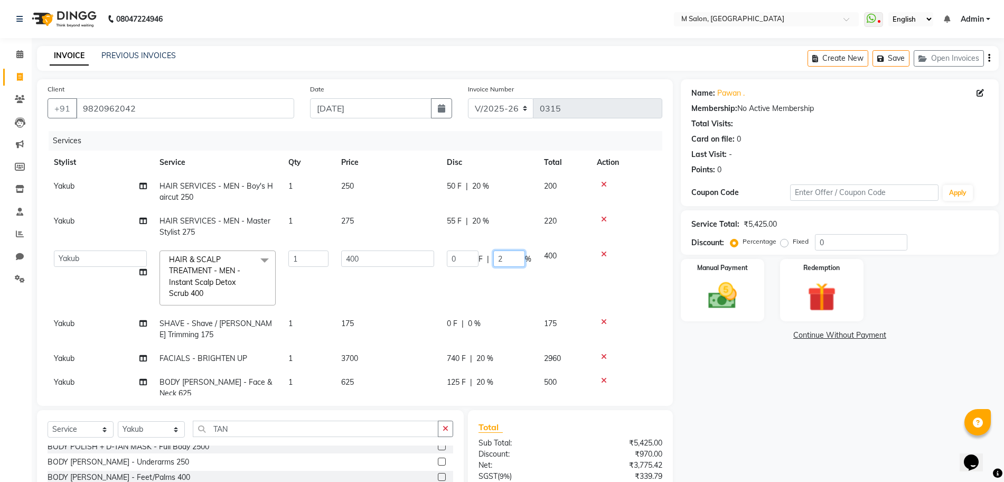
type input "20"
click at [468, 320] on tbody "Yakub HAIR SERVICES - MEN - Boy's Haircut 250 1 250 50 F | 20 % 200 Yakub HAIR …" at bounding box center [355, 289] width 615 height 231
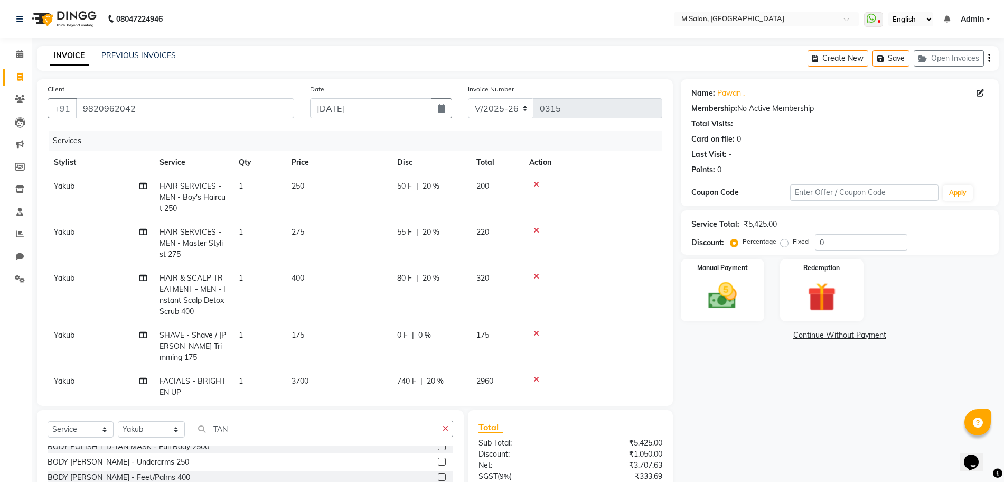
click at [423, 336] on span "0 %" at bounding box center [424, 335] width 13 height 11
select select "87580"
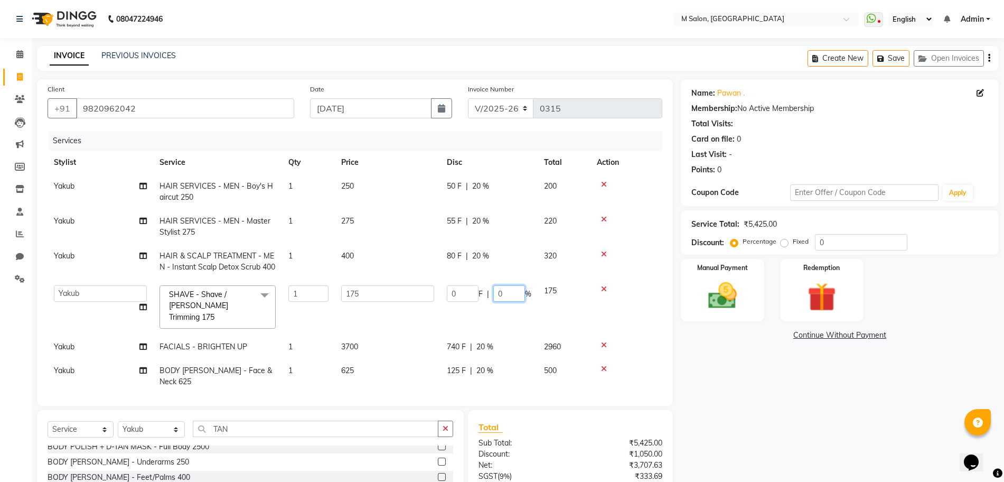
click at [522, 293] on input "0" at bounding box center [510, 293] width 32 height 16
type input "20"
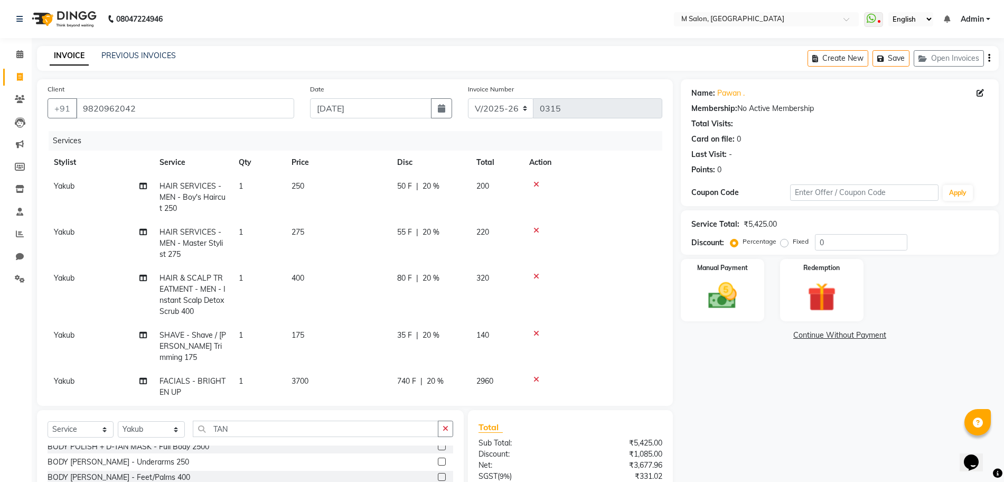
click at [678, 231] on div "Client [PHONE_NUMBER] Date [DATE] Invoice Number V/2025 V/[PHONE_NUMBER] Servic…" at bounding box center [355, 322] width 652 height 487
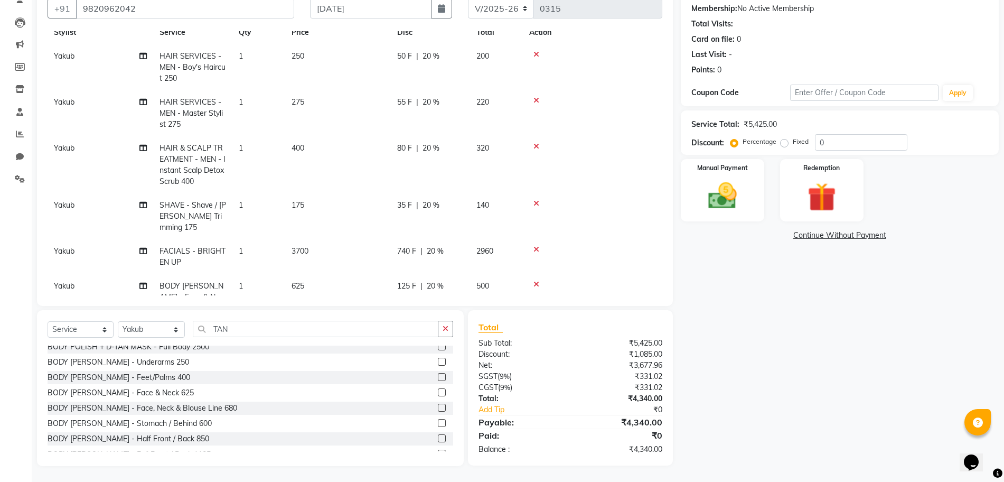
scroll to position [51, 0]
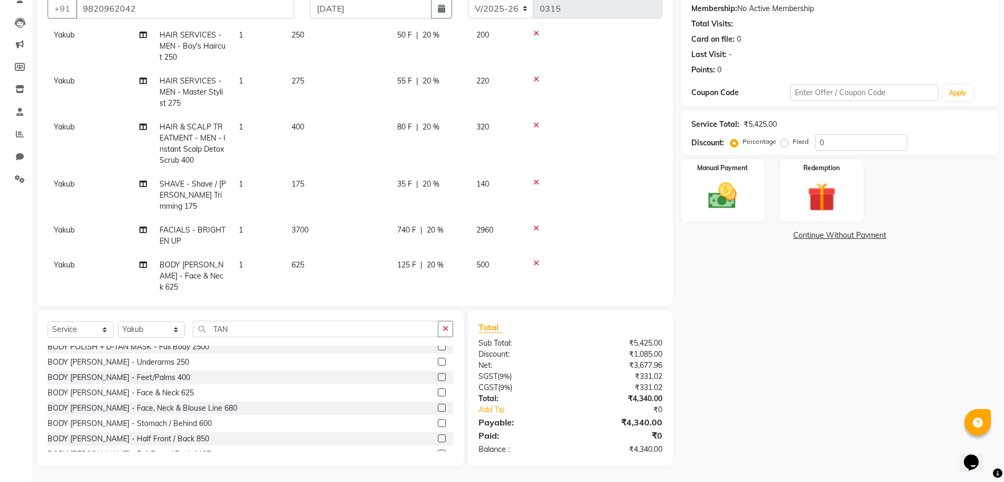
click at [53, 220] on td "Yakub" at bounding box center [101, 235] width 106 height 35
select select "87580"
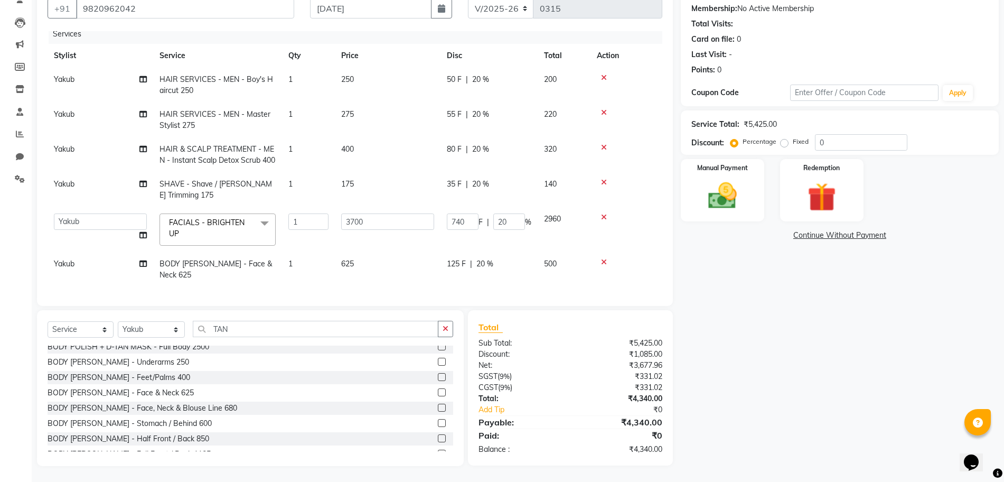
scroll to position [0, 0]
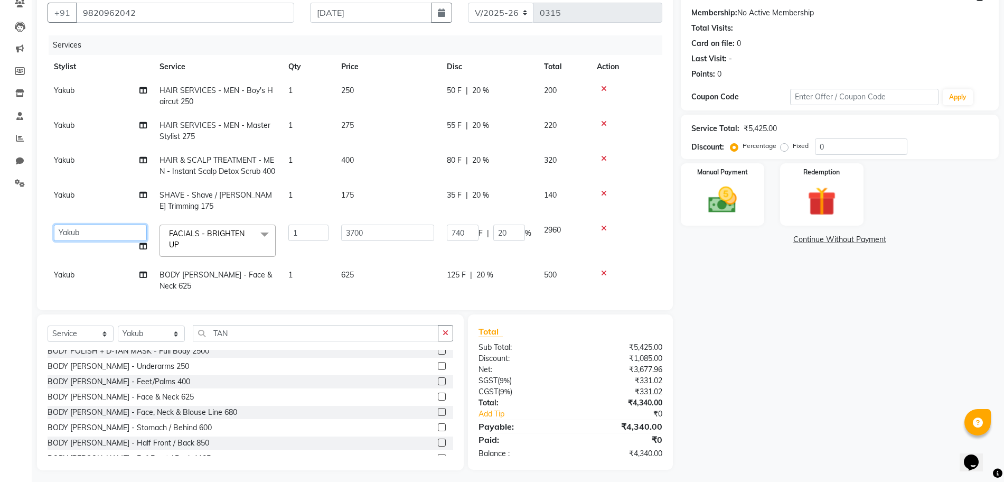
click at [68, 233] on select "[PERSON_NAME] Owner Manish Owner [PERSON_NAME] [PERSON_NAME] [PERSON_NAME] [PER…" at bounding box center [100, 233] width 93 height 16
select select "88050"
click at [66, 276] on span "Yakub" at bounding box center [64, 275] width 21 height 10
select select "87580"
click at [66, 276] on select "[PERSON_NAME] Owner Manish Owner [PERSON_NAME] [PERSON_NAME] [PERSON_NAME] [PER…" at bounding box center [100, 277] width 93 height 16
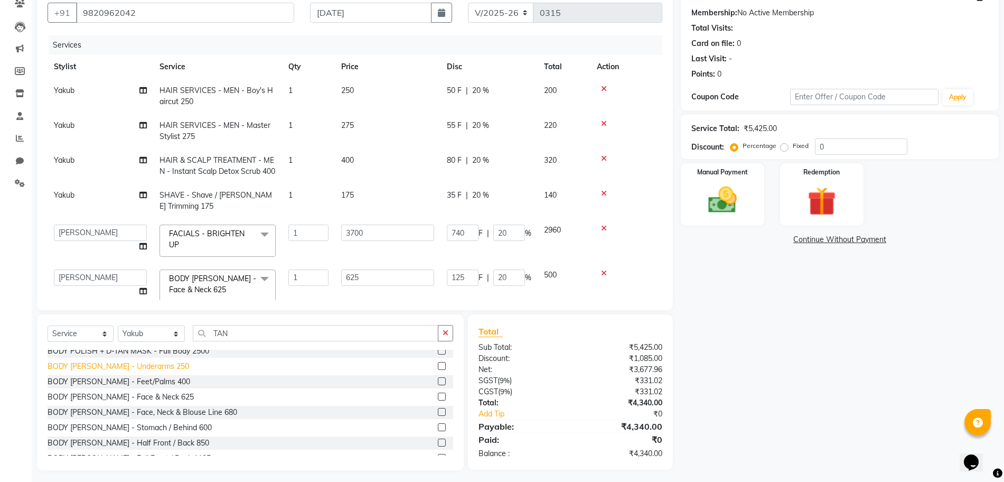
select select "88050"
click at [713, 189] on img at bounding box center [723, 200] width 49 height 34
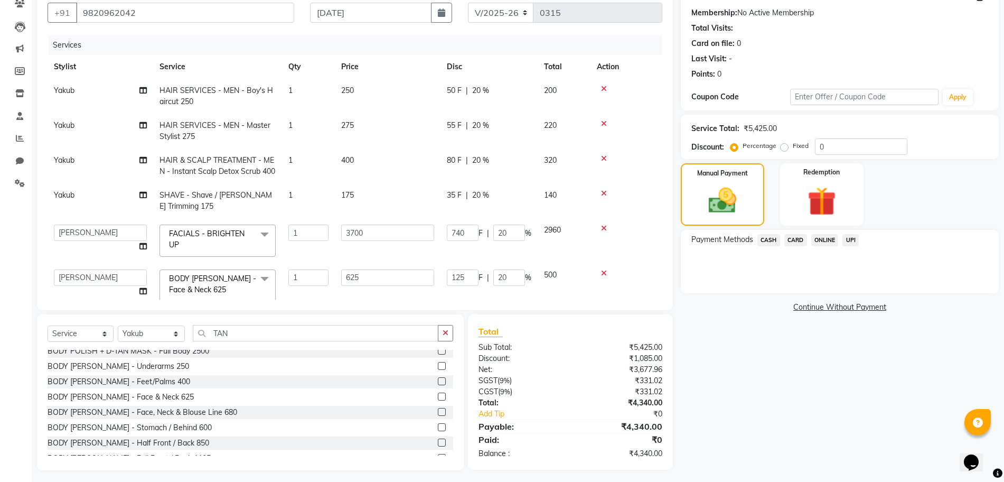
click at [850, 237] on span "UPI" at bounding box center [851, 240] width 16 height 12
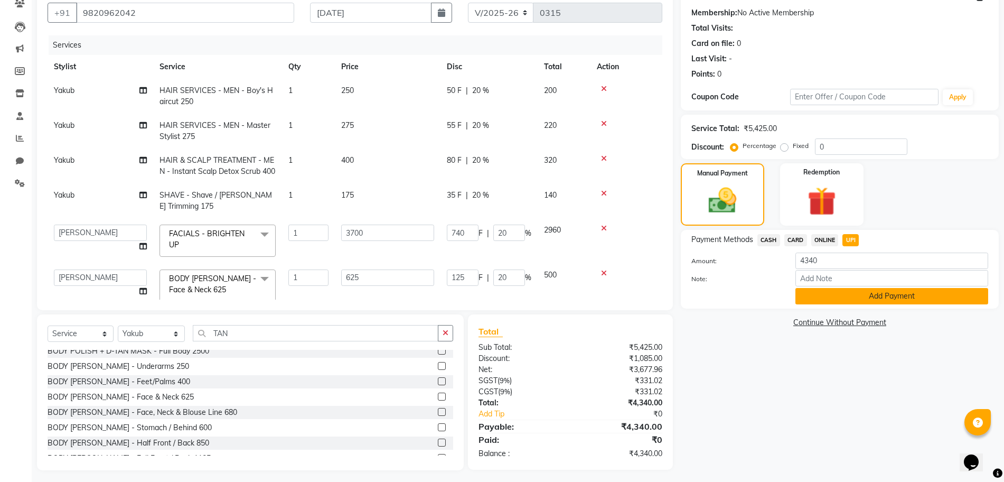
click at [853, 300] on button "Add Payment" at bounding box center [892, 296] width 193 height 16
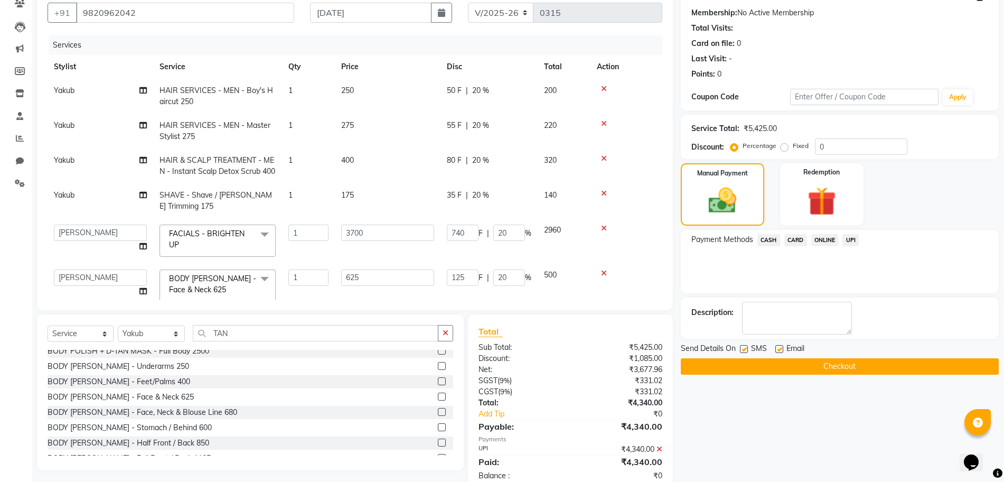
click at [811, 371] on button "Checkout" at bounding box center [840, 366] width 318 height 16
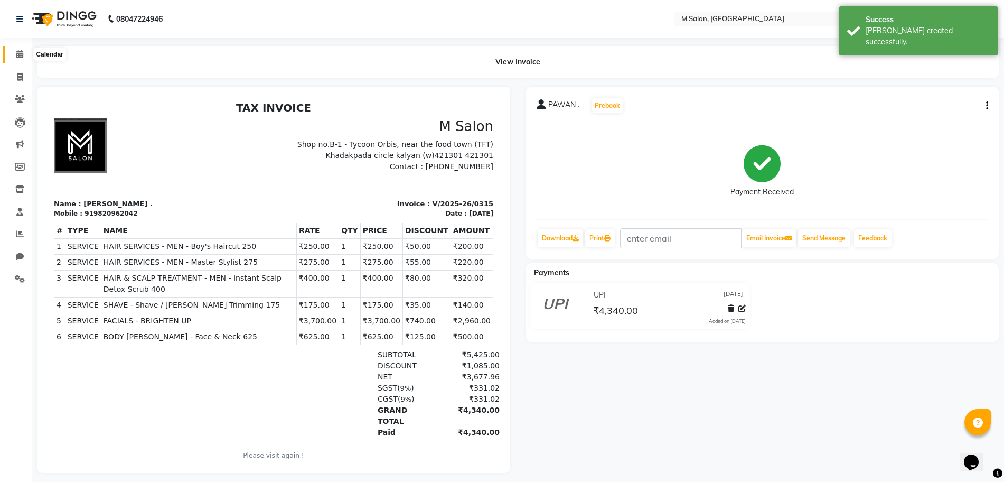
click at [24, 53] on span at bounding box center [20, 55] width 18 height 12
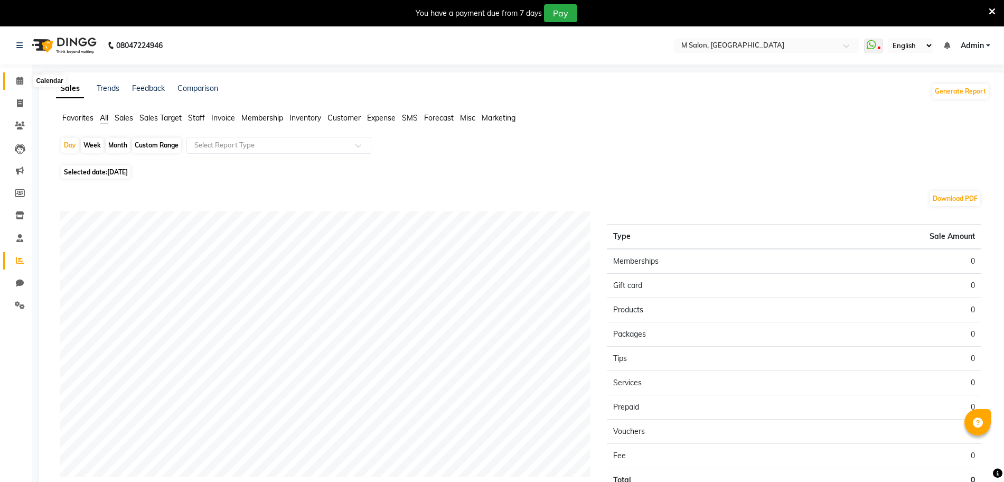
drag, startPoint x: 0, startPoint y: 0, endPoint x: 17, endPoint y: 78, distance: 80.1
click at [17, 78] on icon at bounding box center [19, 81] width 7 height 8
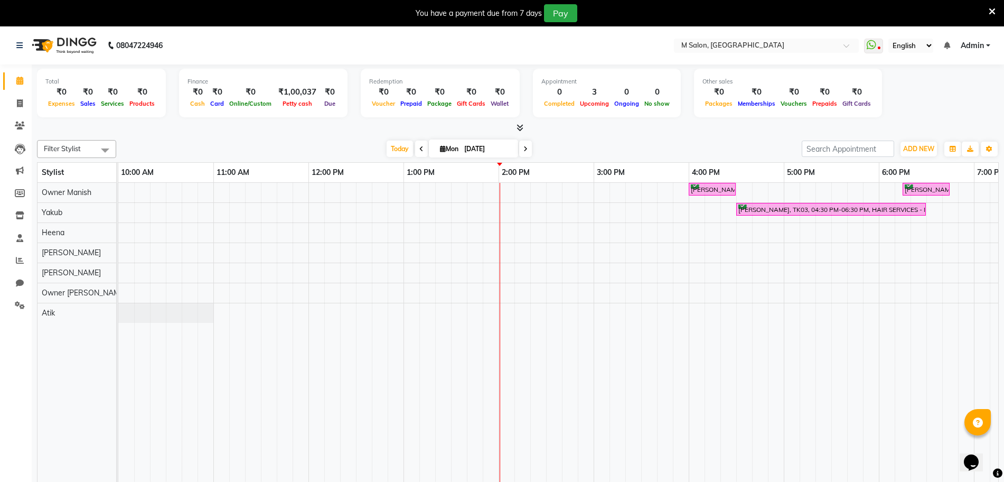
click at [416, 151] on span at bounding box center [421, 149] width 13 height 16
type input "[DATE]"
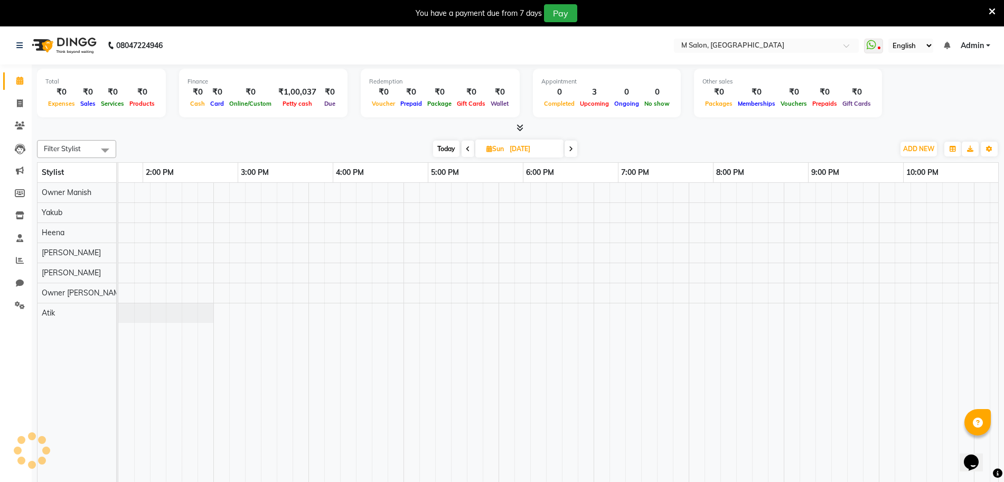
scroll to position [0, 356]
